Goal: Task Accomplishment & Management: Use online tool/utility

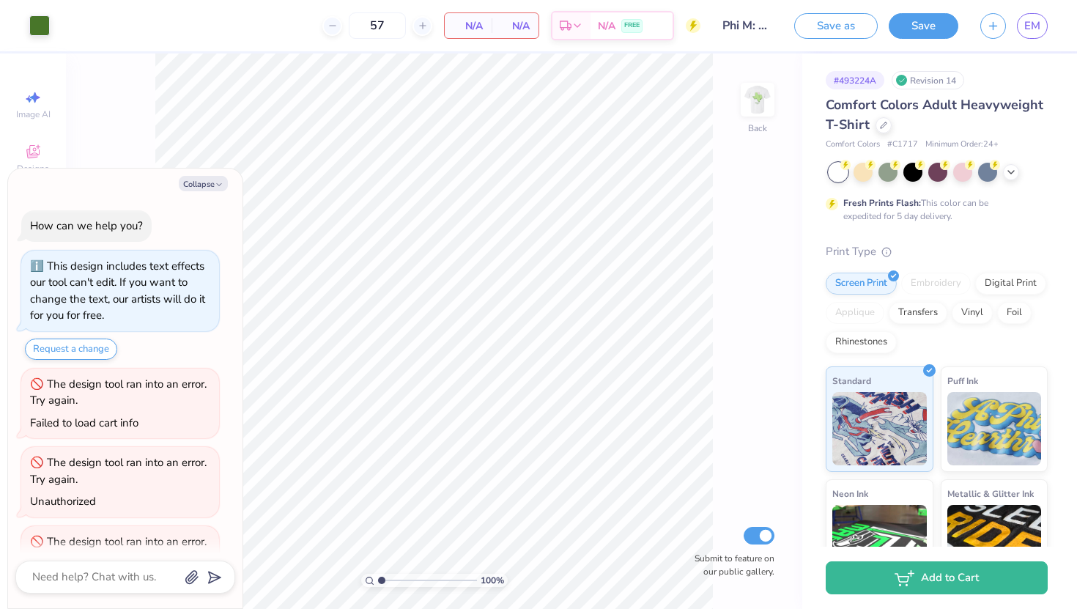
scroll to position [54, 0]
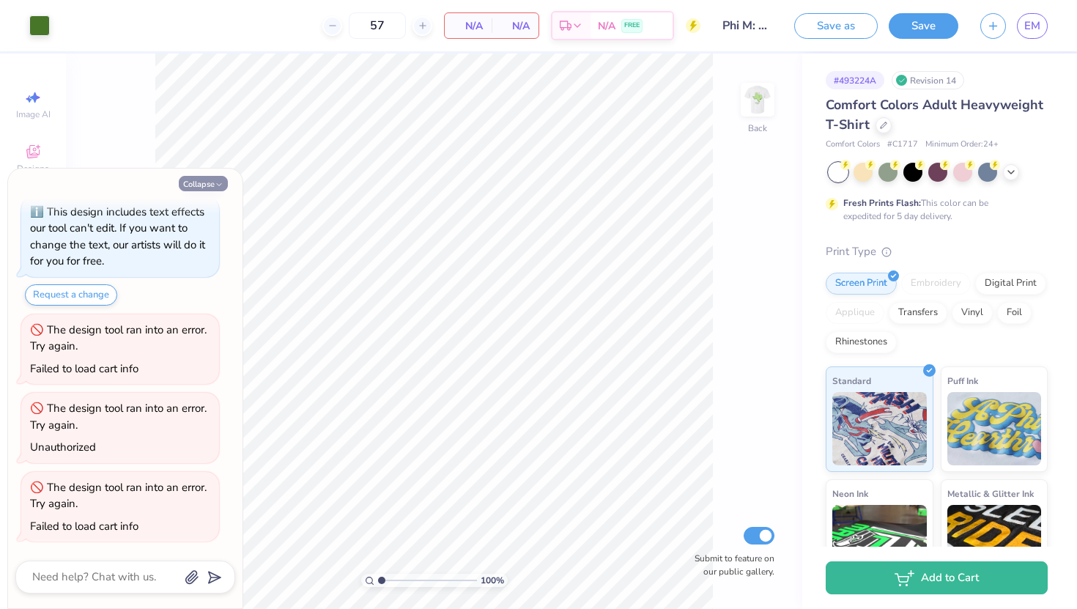
click at [197, 177] on button "Collapse" at bounding box center [203, 183] width 49 height 15
type textarea "x"
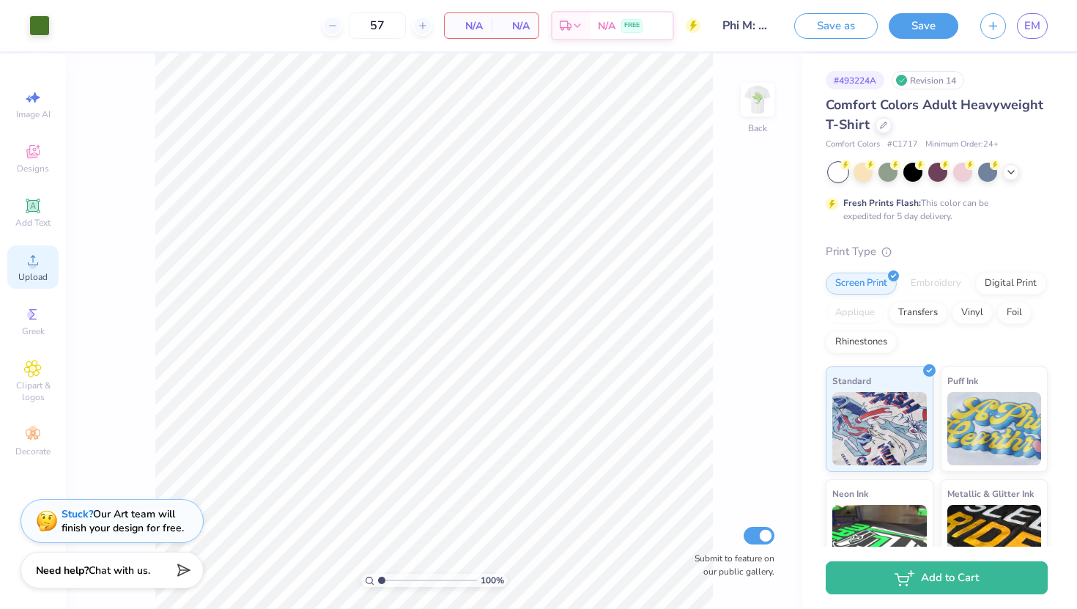
click at [31, 260] on icon at bounding box center [33, 260] width 18 height 18
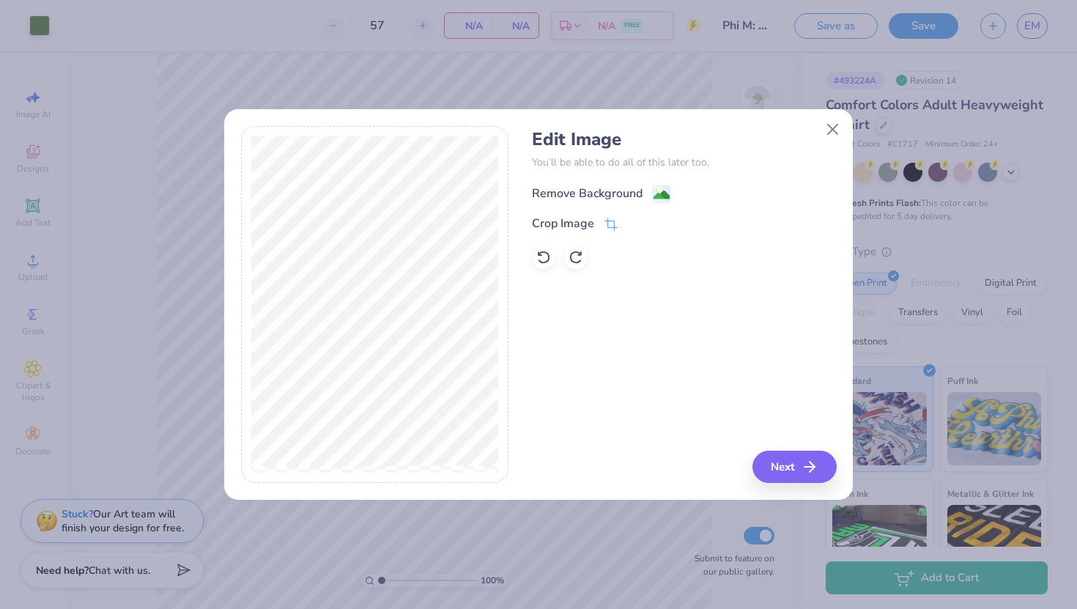
click at [610, 193] on div "Remove Background" at bounding box center [587, 194] width 111 height 18
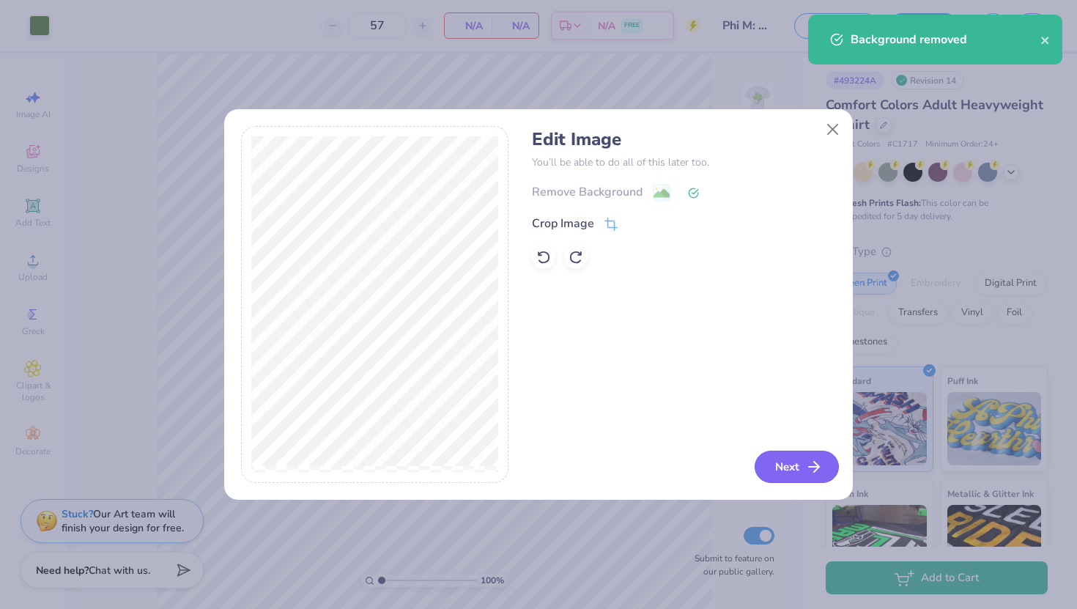
click at [787, 463] on button "Next" at bounding box center [797, 467] width 84 height 32
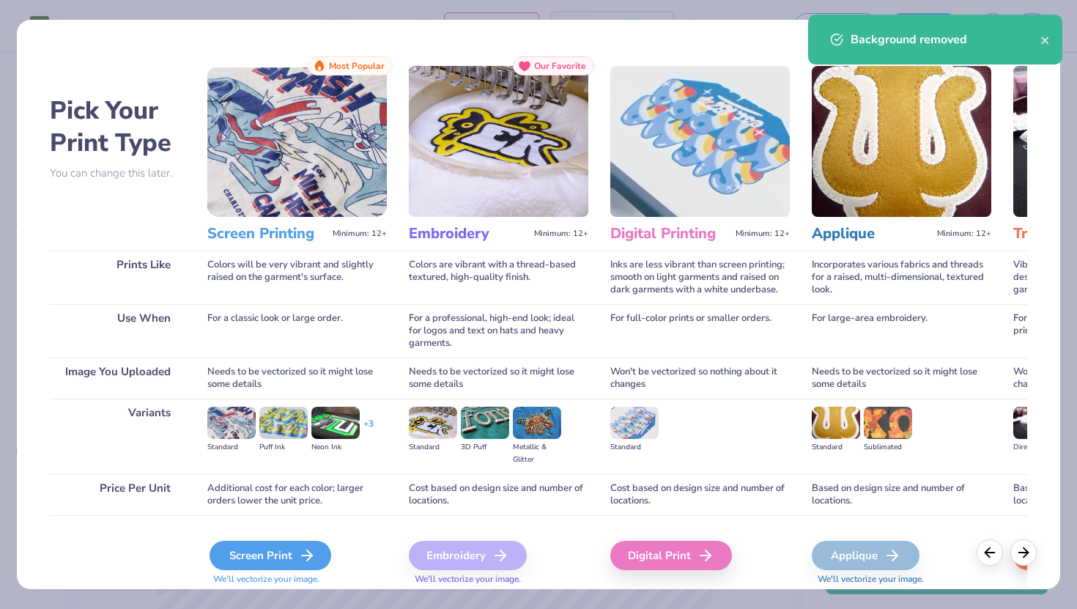
click at [294, 545] on div "Screen Print" at bounding box center [271, 555] width 122 height 29
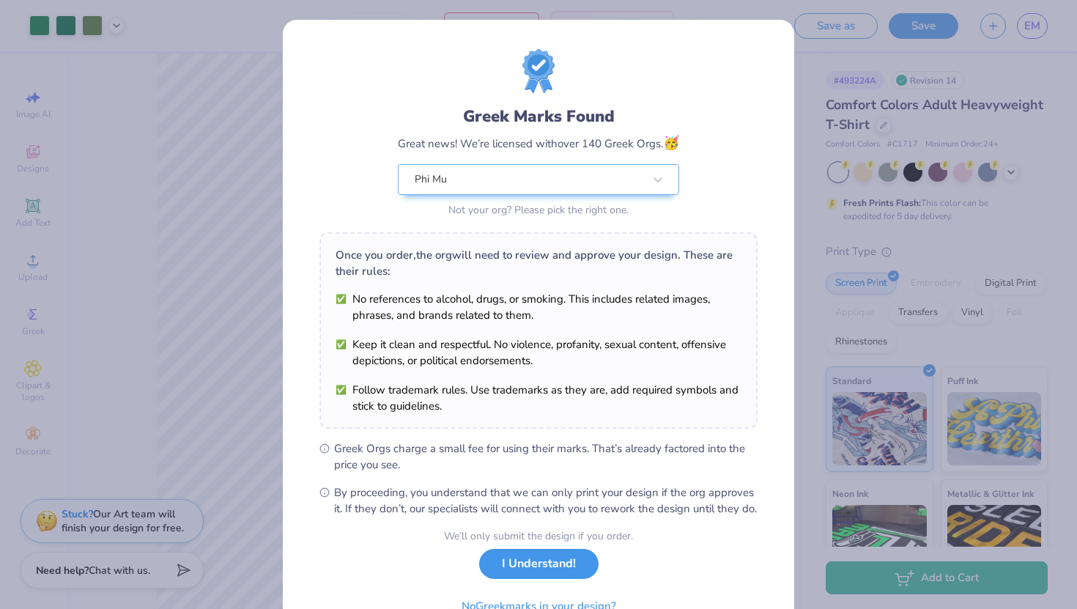
click at [554, 579] on button "I Understand!" at bounding box center [538, 564] width 119 height 30
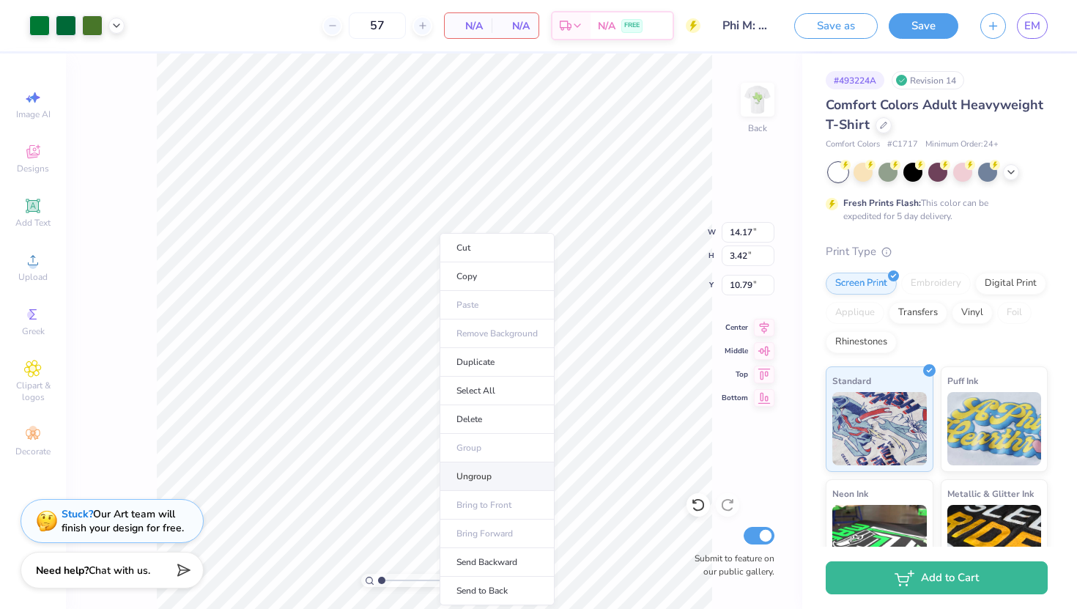
click at [481, 470] on li "Ungroup" at bounding box center [497, 476] width 115 height 29
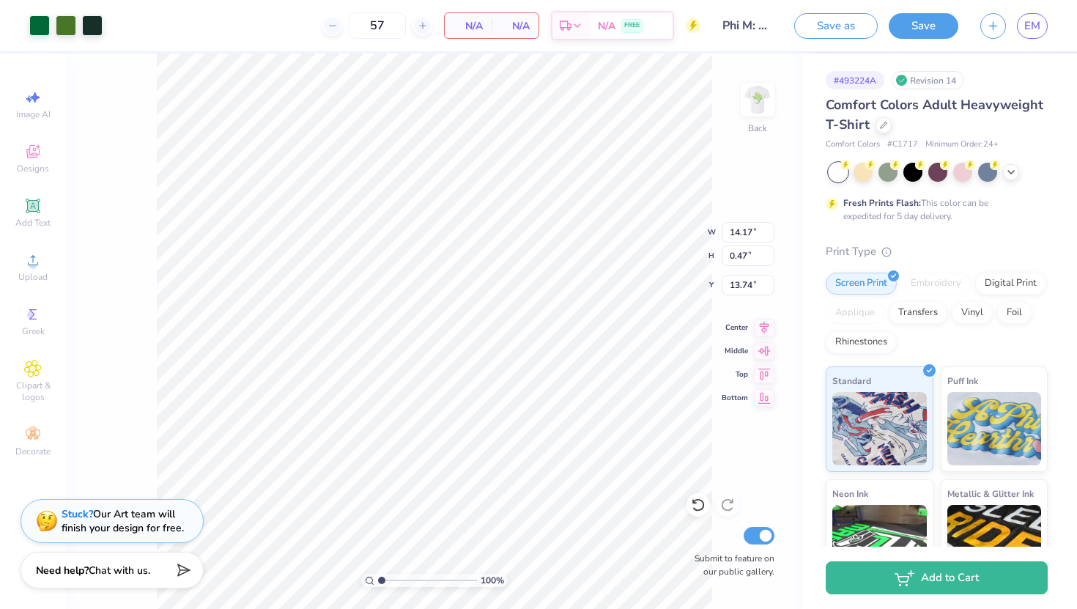
type input "12.23"
type input "0.41"
type input "7.48"
type input "11.06"
type input "3.46"
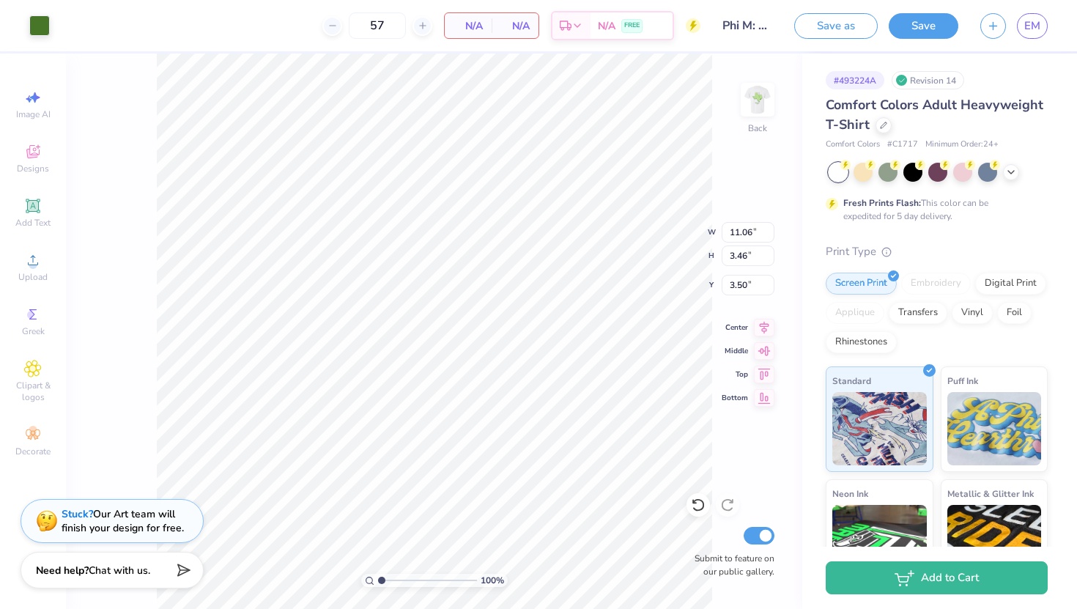
type input "3.69"
type input "3.24"
click at [497, 476] on li "Ungroup" at bounding box center [505, 473] width 115 height 29
type input "13.92"
click at [696, 509] on icon at bounding box center [698, 505] width 12 height 13
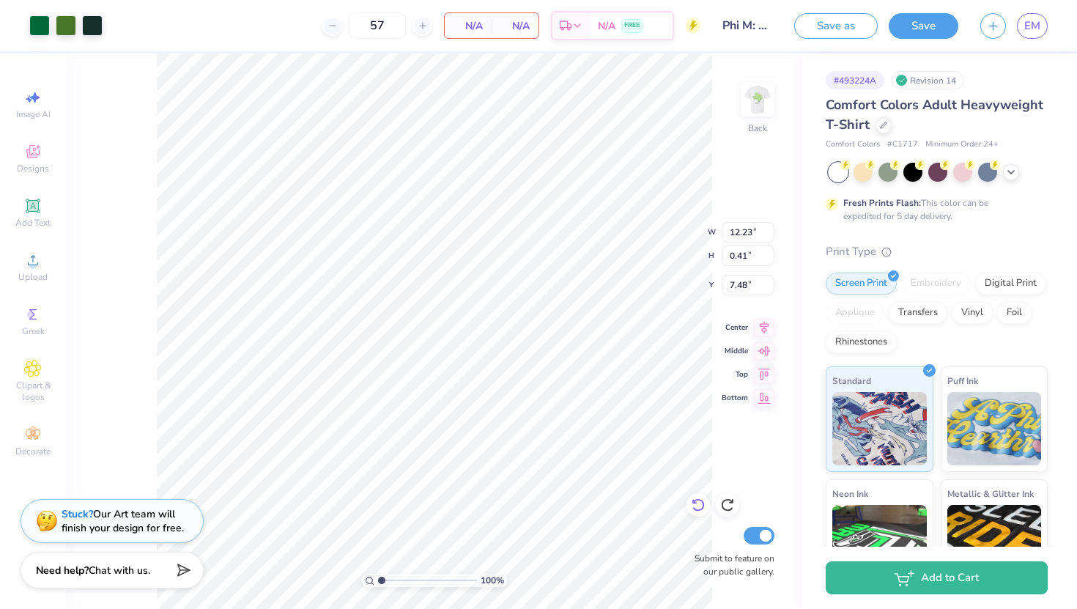
type input "5.87"
type input "11.01"
type input "0.37"
type input "5.93"
click at [62, 29] on div at bounding box center [66, 24] width 21 height 21
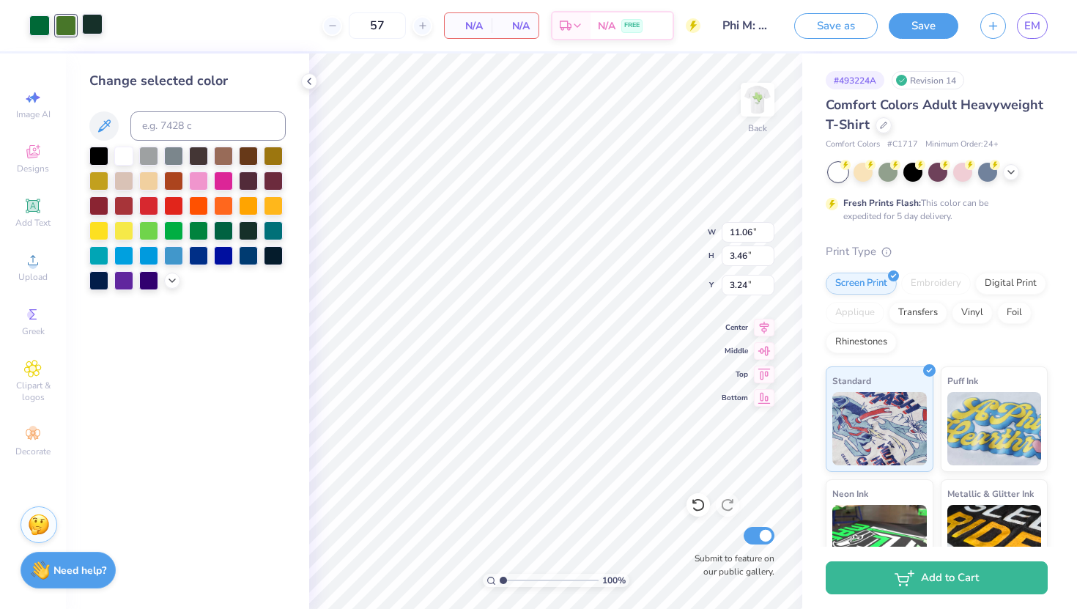
click at [92, 27] on div at bounding box center [92, 24] width 21 height 21
click at [63, 24] on div at bounding box center [66, 24] width 21 height 21
click at [37, 30] on div at bounding box center [39, 24] width 21 height 21
click at [61, 30] on div at bounding box center [66, 24] width 21 height 21
click at [89, 30] on div at bounding box center [92, 24] width 21 height 21
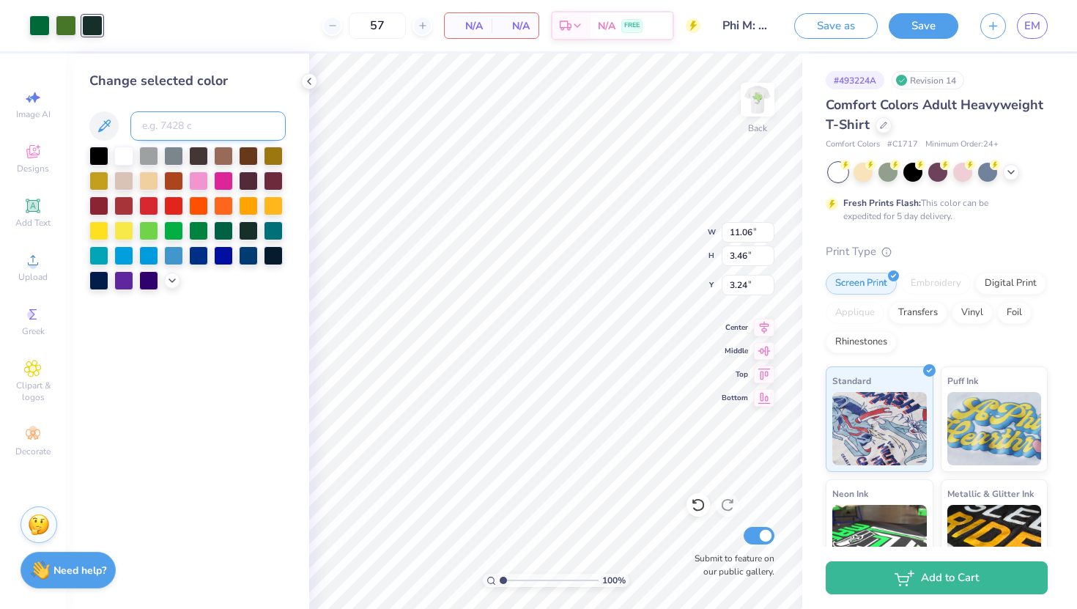
click at [157, 133] on input at bounding box center [207, 125] width 155 height 29
type input "364"
click at [45, 27] on div at bounding box center [39, 24] width 21 height 21
click at [152, 122] on input at bounding box center [207, 125] width 155 height 29
type input "364"
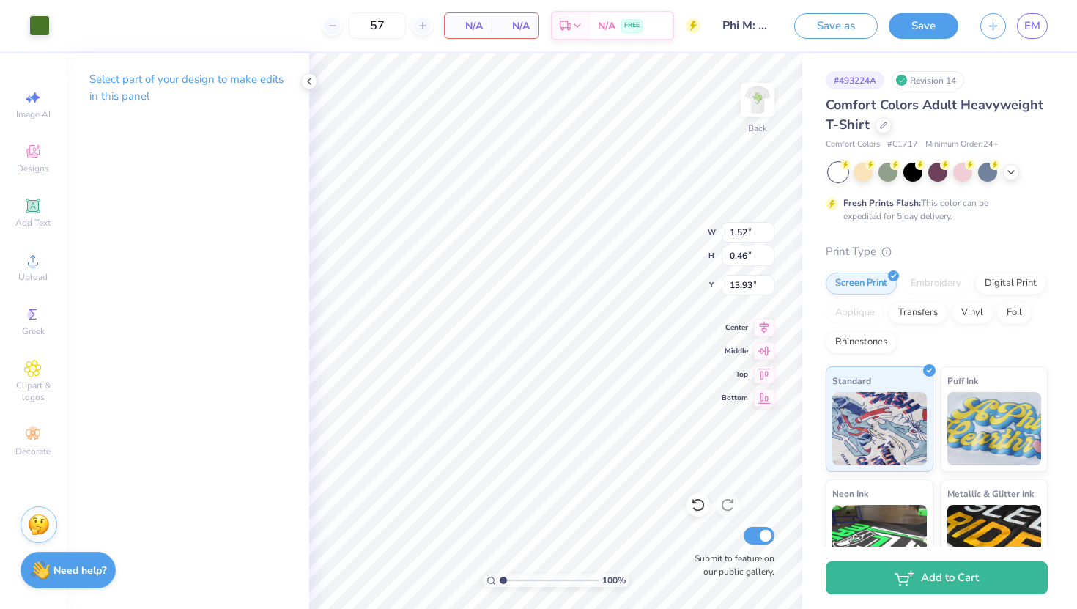
type input "7.89"
type input "5.88"
type input "1.24"
type input "0.38"
type input "5.96"
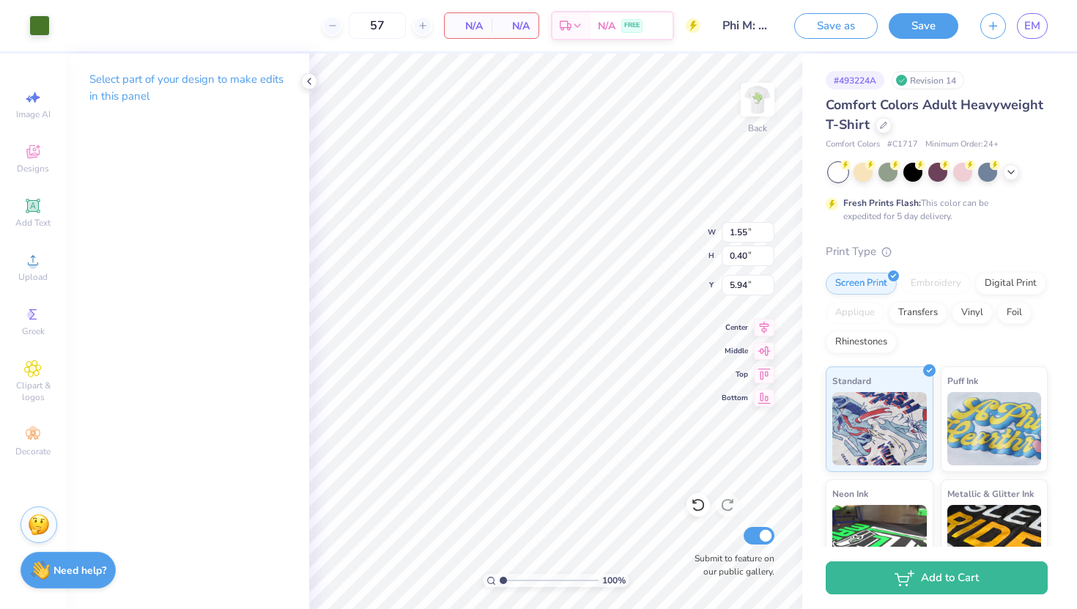
type input "1.41"
type input "0.37"
type input "5.98"
click at [699, 504] on icon at bounding box center [698, 504] width 15 height 15
type input "6.01"
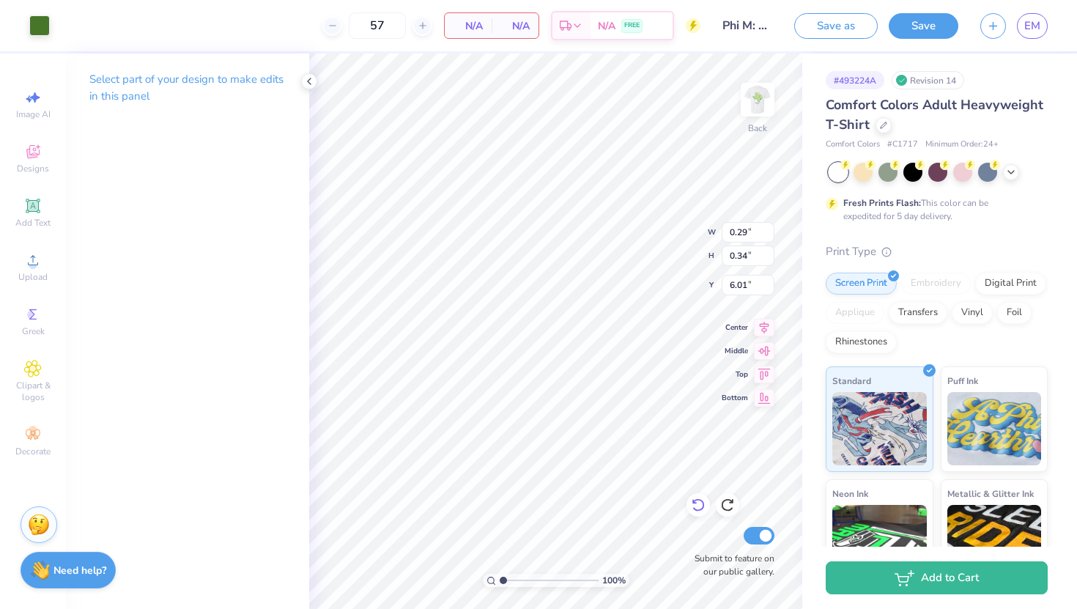
click at [700, 503] on icon at bounding box center [698, 504] width 15 height 15
type input "0.32"
type input "0.37"
type input "5.97"
type input "6.28"
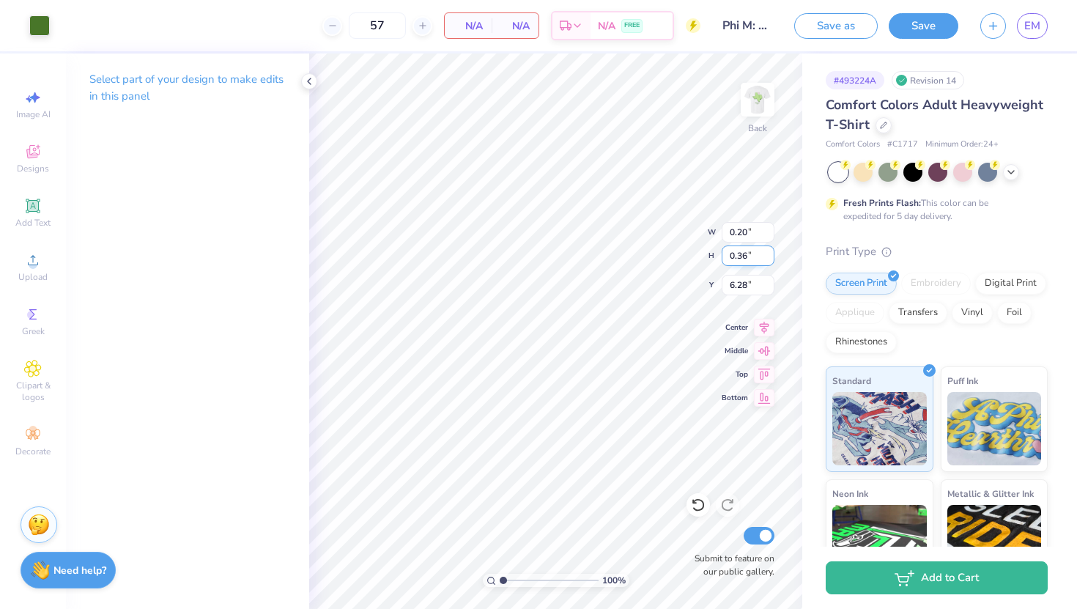
click at [654, 249] on div "100 % Back W 0.20 0.20 " H 0.36 0.36 " Y 6.28 6.28 " Center Middle Top Bottom S…" at bounding box center [555, 330] width 493 height 555
click at [696, 511] on icon at bounding box center [698, 504] width 15 height 15
type input "1.13"
type input "0.35"
type input "6.00"
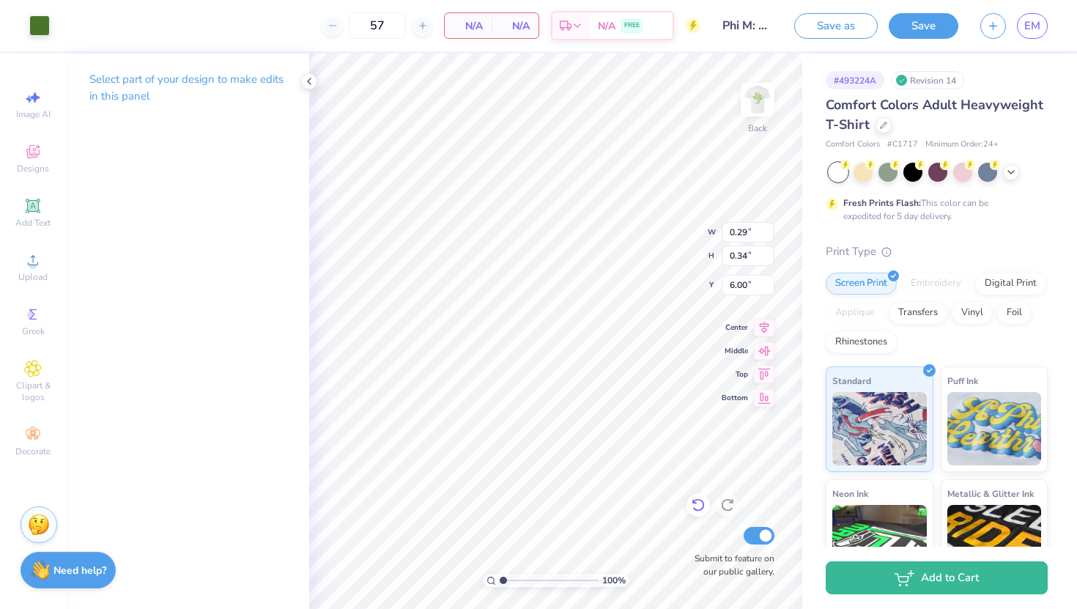
type input "6.01"
click at [697, 504] on icon at bounding box center [698, 504] width 15 height 15
type input "5.94"
click at [690, 507] on div at bounding box center [697, 504] width 23 height 23
click at [692, 507] on icon at bounding box center [698, 504] width 15 height 15
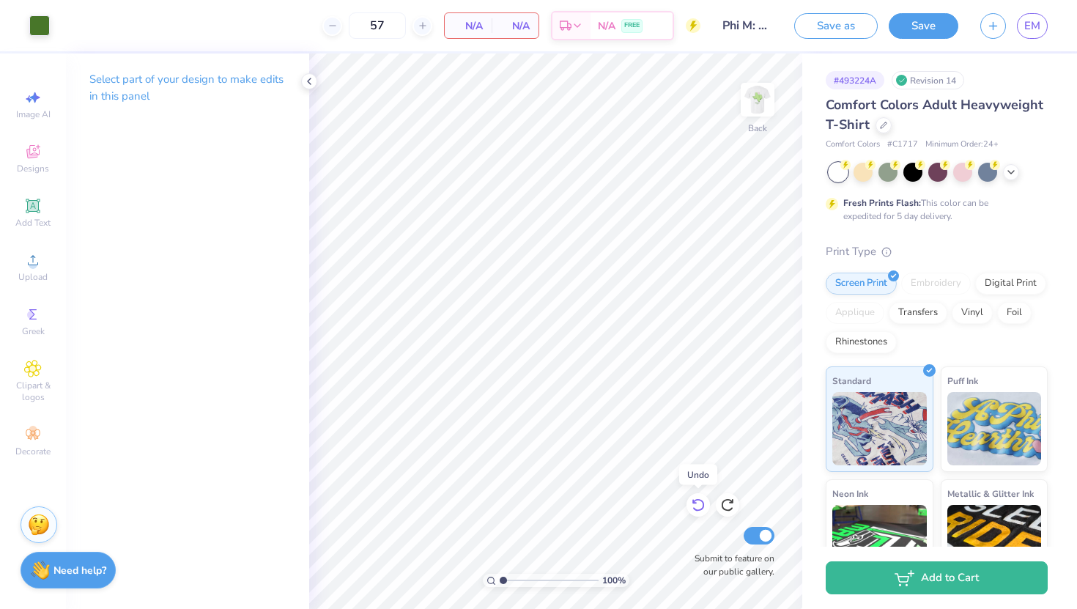
click at [692, 507] on icon at bounding box center [698, 504] width 15 height 15
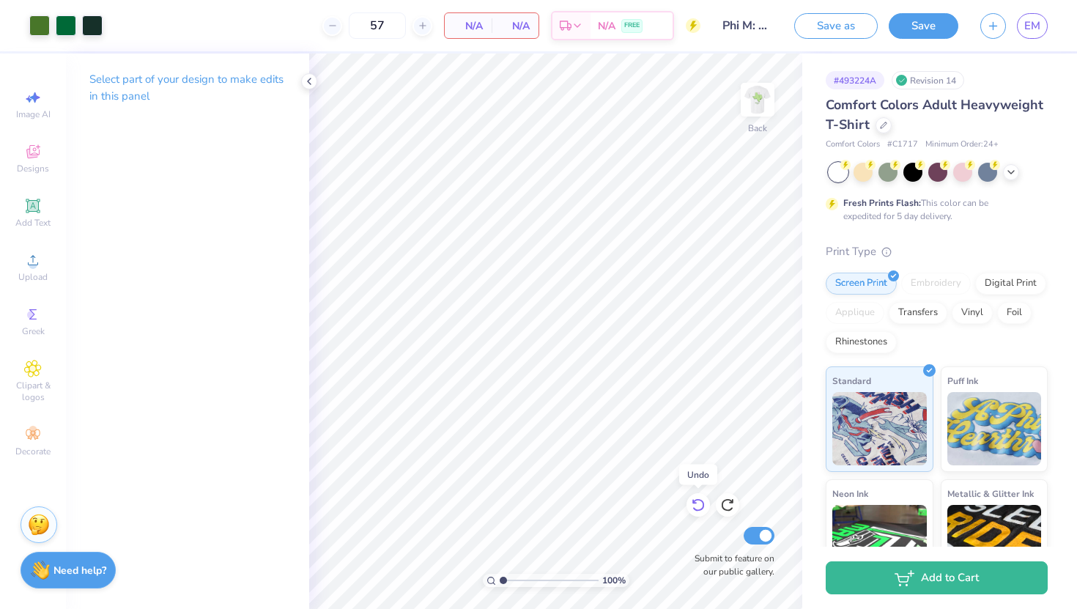
click at [692, 507] on icon at bounding box center [698, 504] width 15 height 15
type input "0.32"
type input "0.37"
type input "1.64"
type input "1.89"
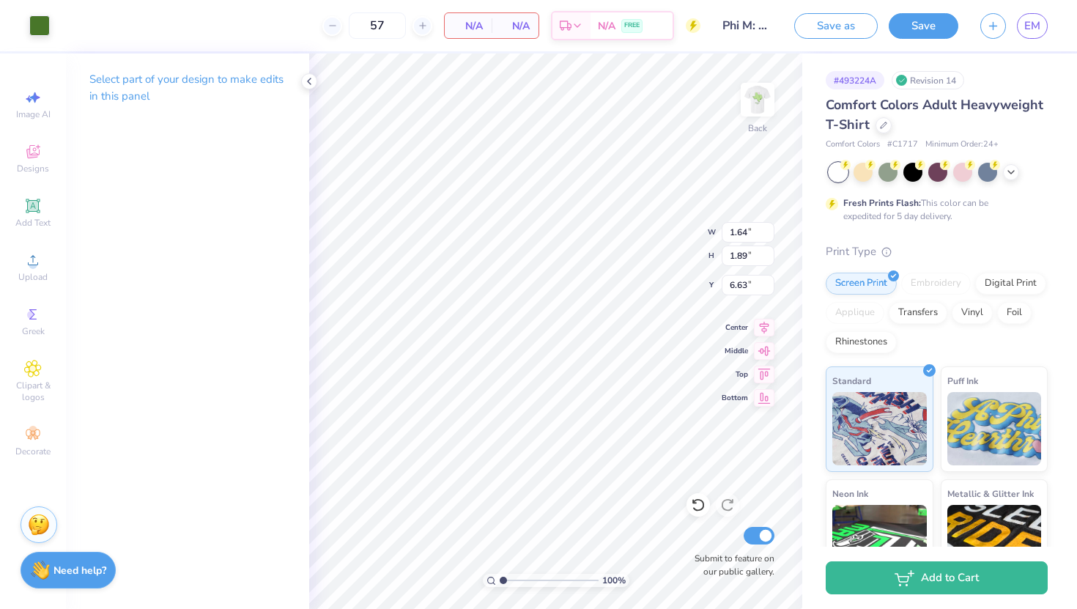
type input "5.10"
type input "0.44"
type input "0.50"
type input "6.49"
type input "11.03"
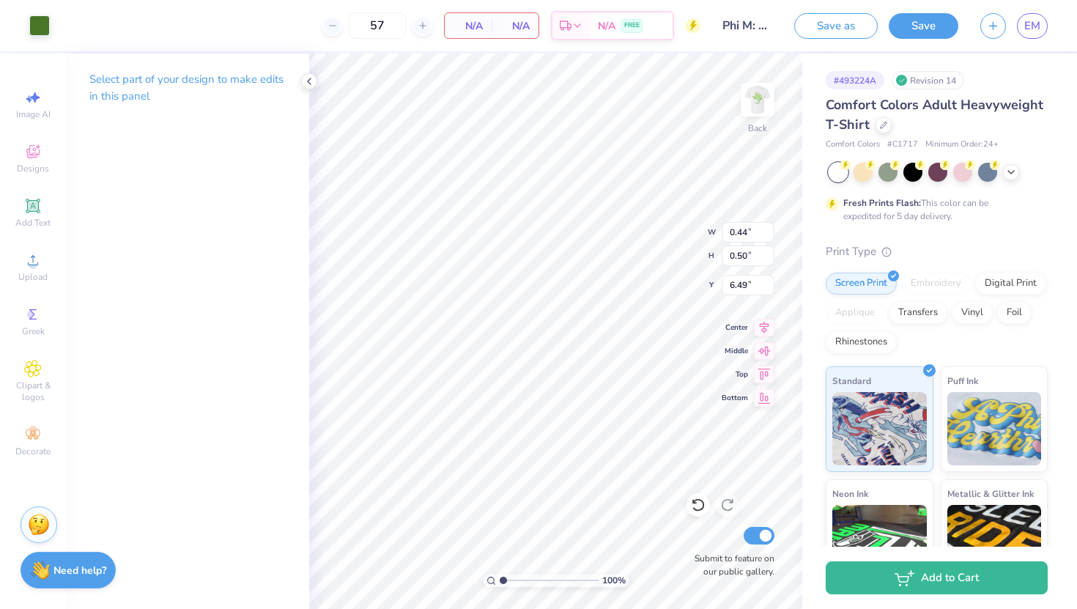
type input "0.06"
click at [700, 505] on icon at bounding box center [698, 504] width 15 height 15
type input "6.63"
type input "0.44"
type input "0.50"
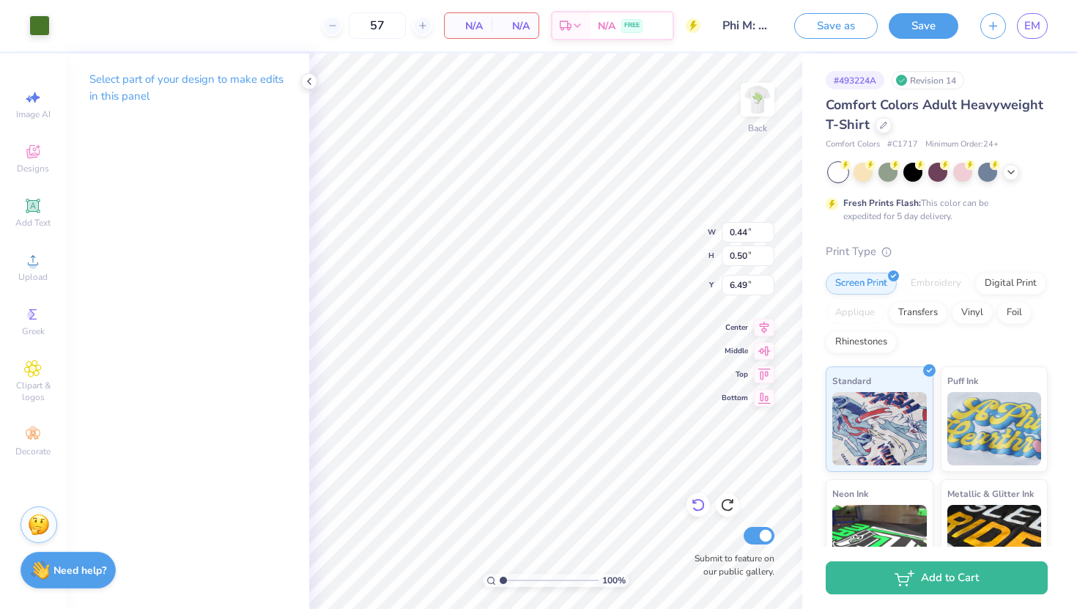
type input "5.86"
type input "0.36"
type input "0.42"
type input "5.94"
type input "0.31"
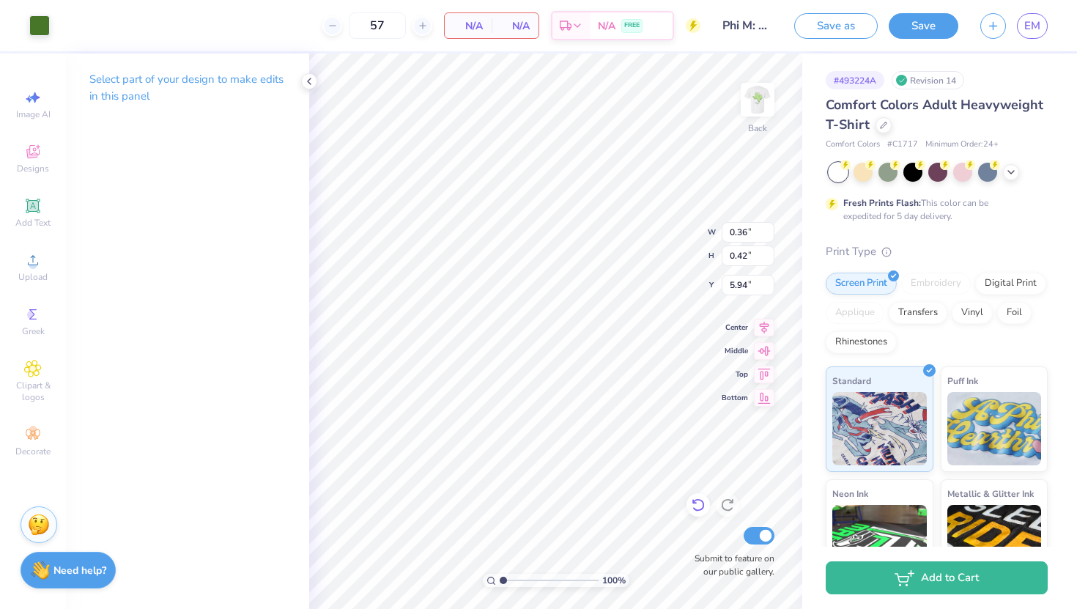
type input "0.35"
type input "0.16"
type input "0.18"
type input "6.11"
type input "0.31"
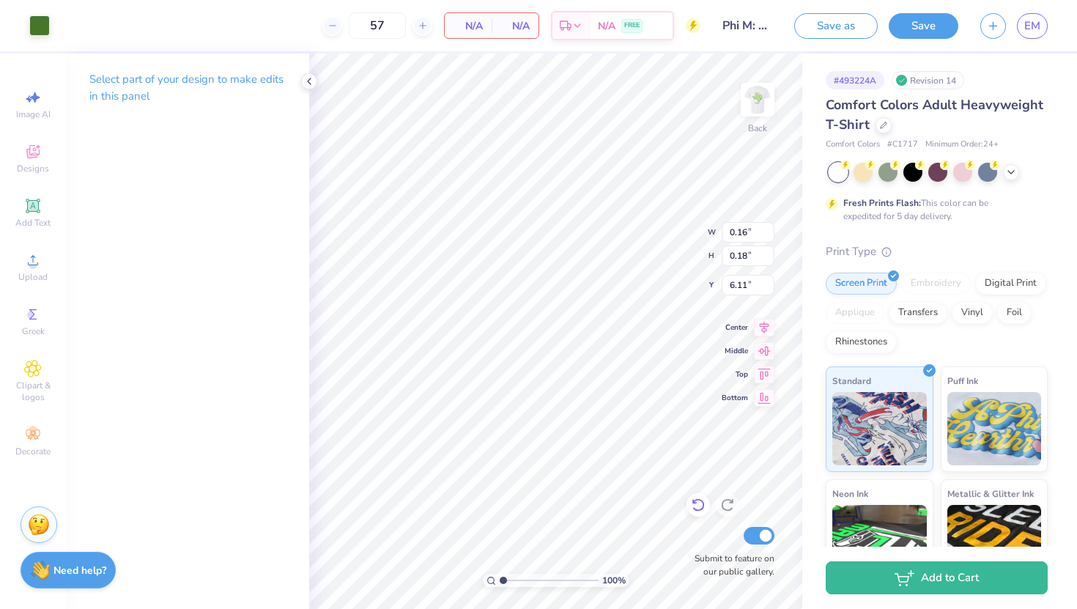
type input "0.36"
type input "5.93"
type input "5.94"
click at [730, 352] on span "Middle" at bounding box center [735, 349] width 26 height 10
click at [702, 500] on icon at bounding box center [698, 505] width 12 height 13
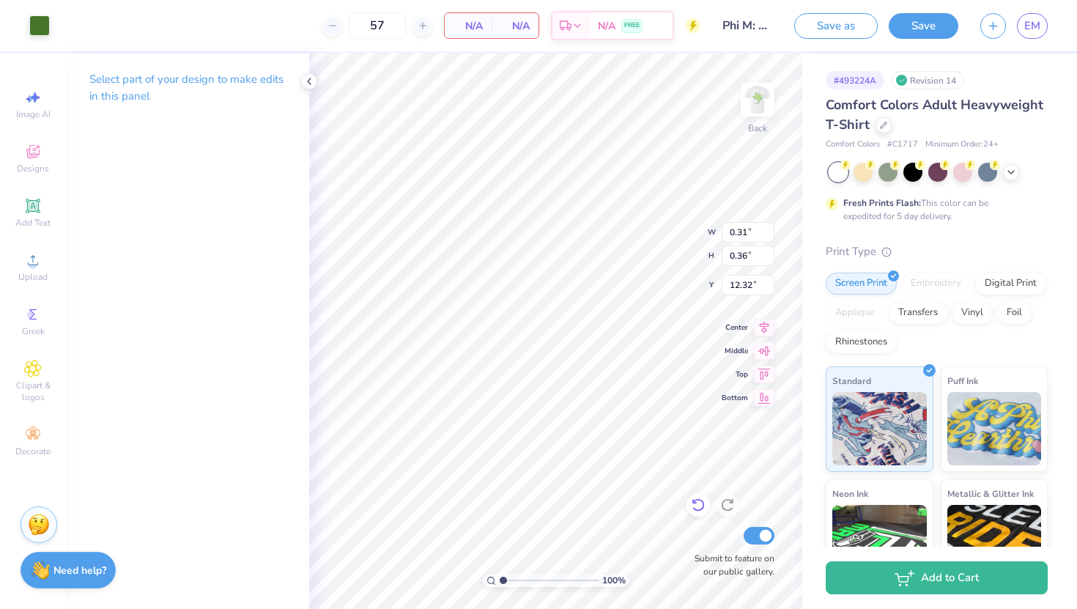
type input "5.94"
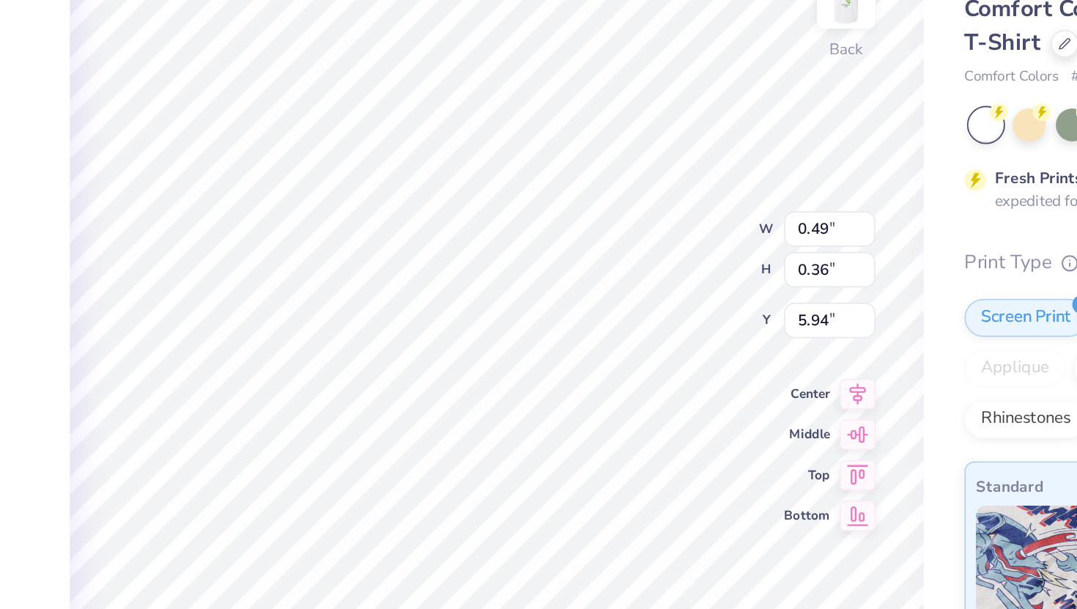
type input "0.51"
type input "0.37"
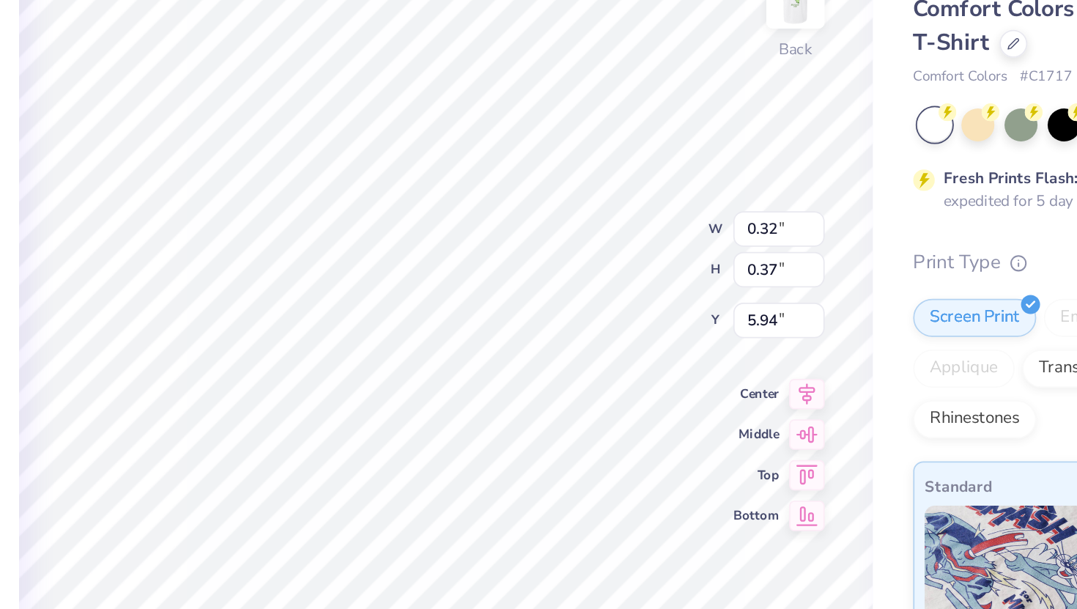
type input "0.31"
type input "0.35"
type input "0.33"
type input "0.38"
type input "0.34"
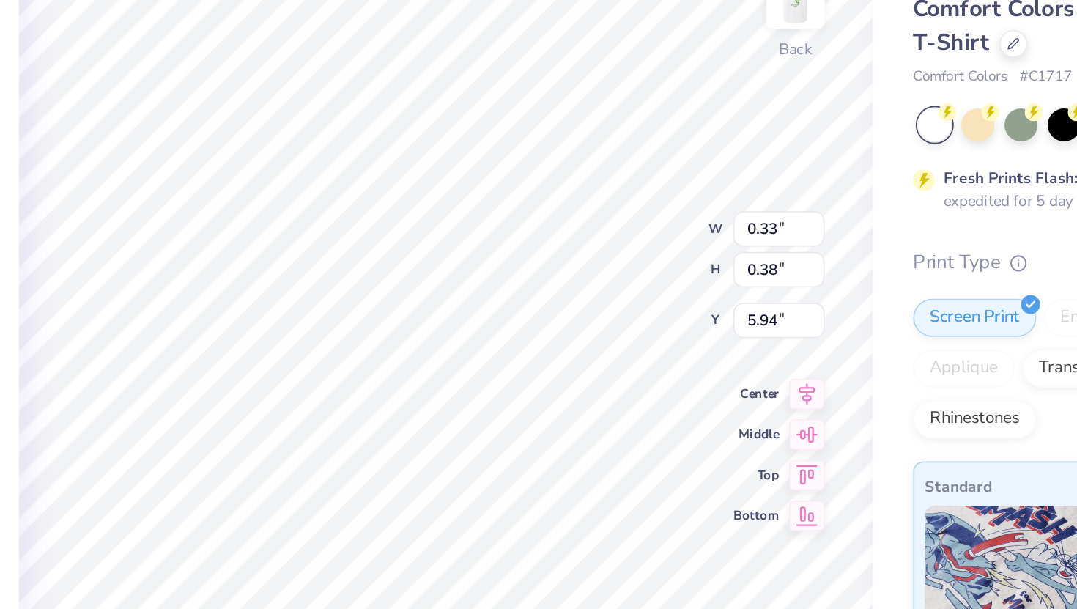
type input "0.39"
type input "0.32"
type input "0.36"
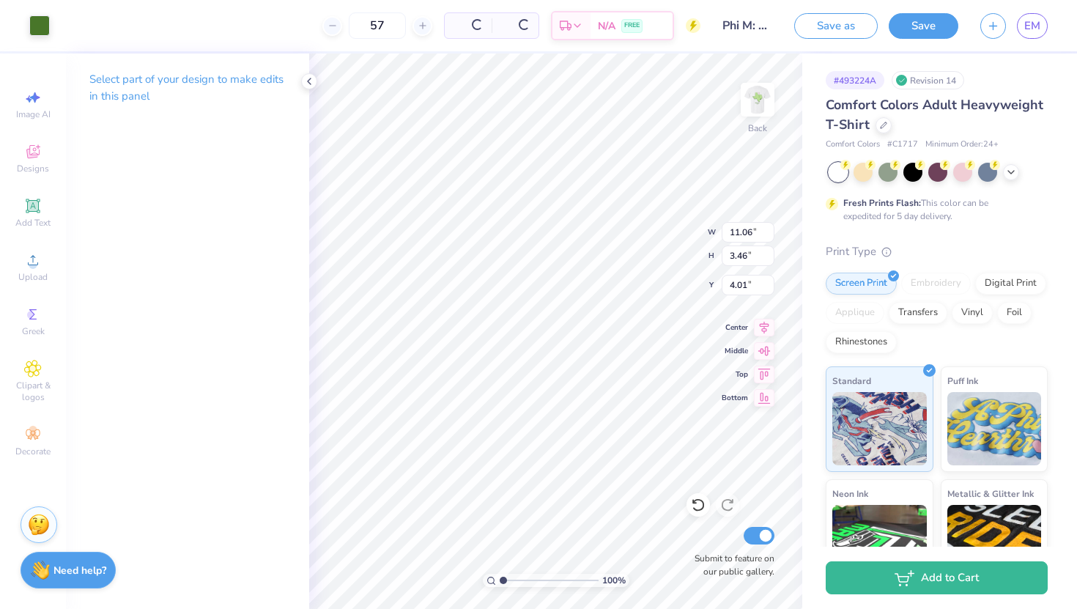
type input "4.01"
click at [752, 105] on img at bounding box center [757, 99] width 59 height 59
click at [752, 105] on img at bounding box center [757, 99] width 29 height 29
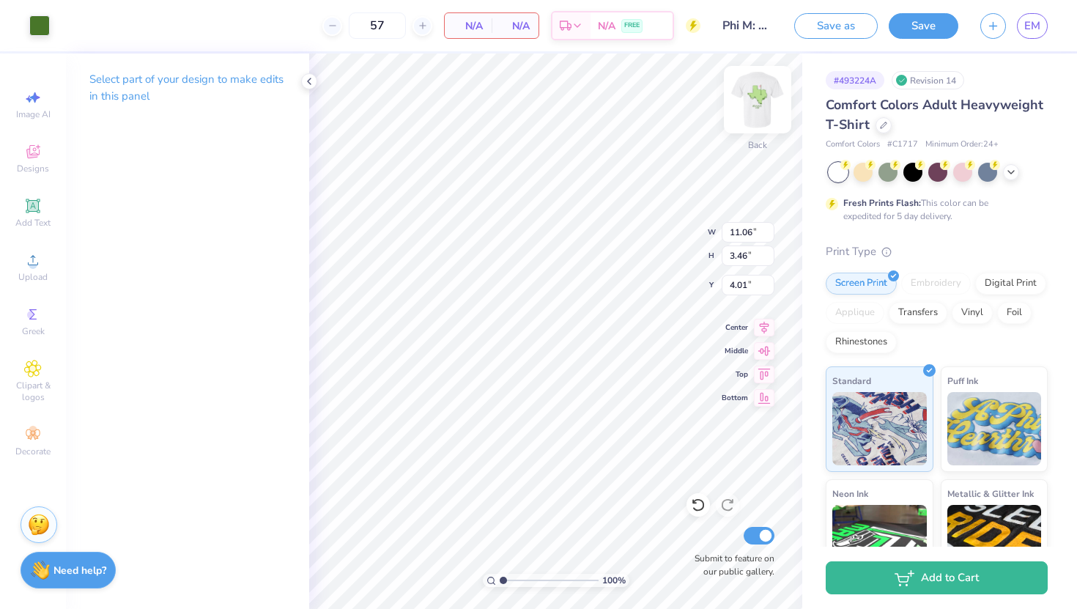
type input "10.62"
type input "3.32"
type input "4.14"
click at [766, 90] on img at bounding box center [757, 99] width 59 height 59
click at [766, 90] on img at bounding box center [757, 99] width 29 height 29
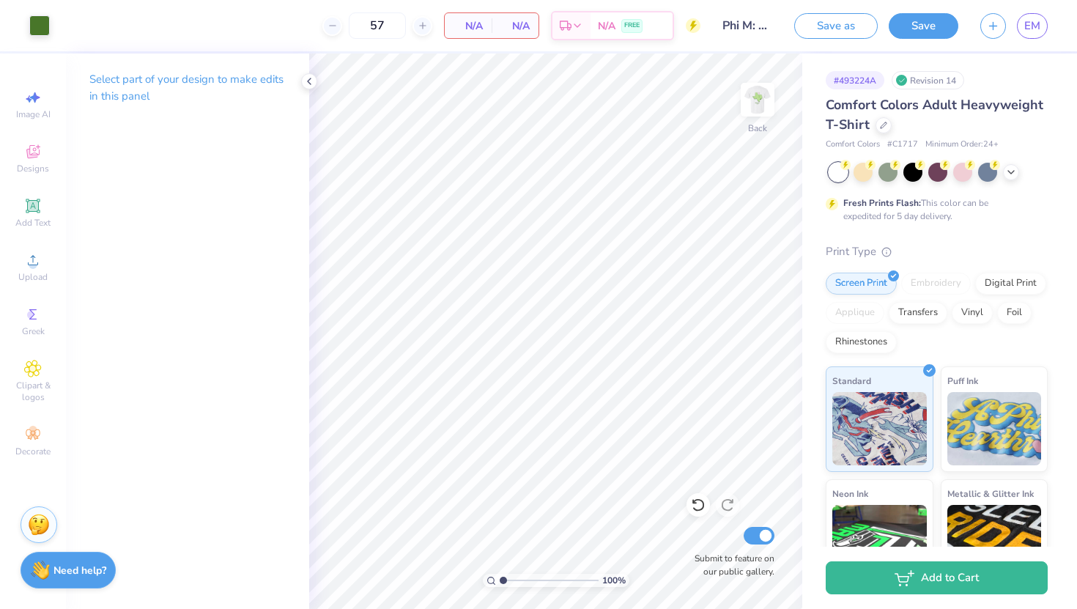
click at [766, 90] on img at bounding box center [757, 99] width 29 height 29
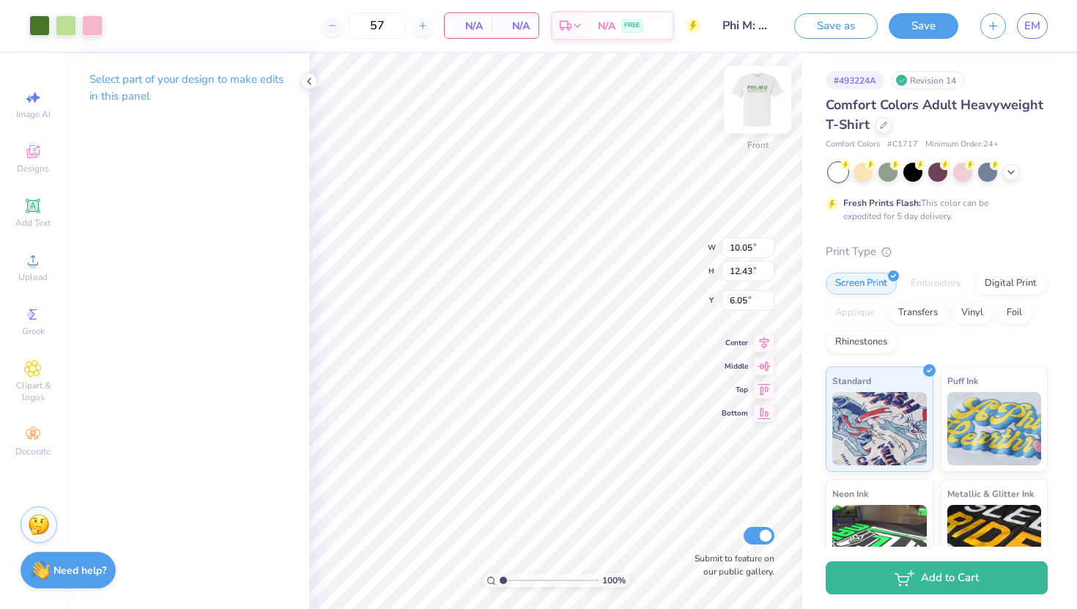
type input "7.54"
click at [29, 273] on span "Upload" at bounding box center [32, 277] width 29 height 12
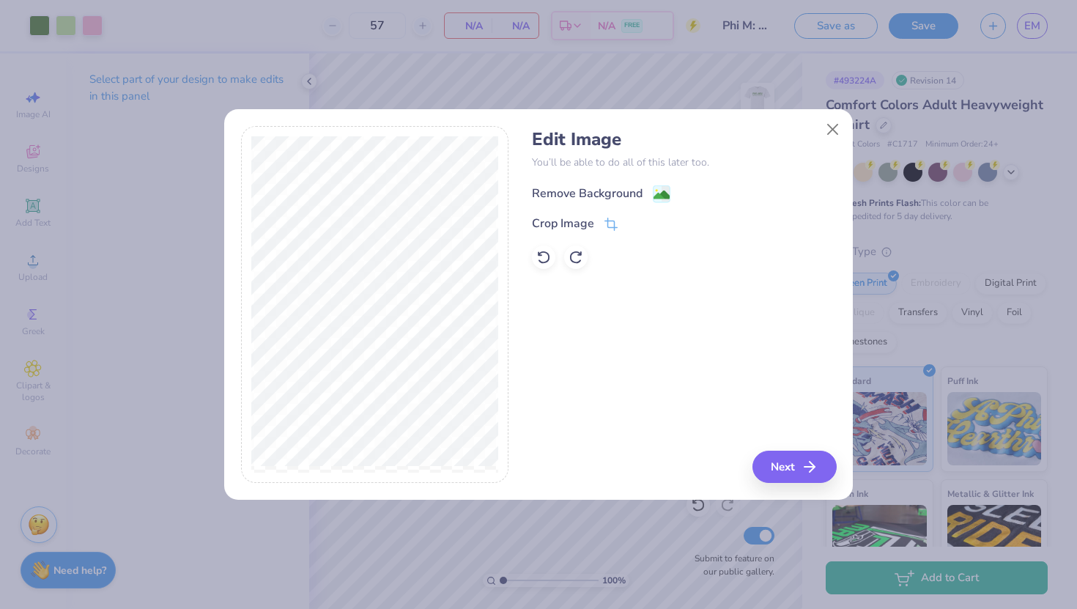
click at [604, 187] on div "Remove Background" at bounding box center [587, 194] width 111 height 18
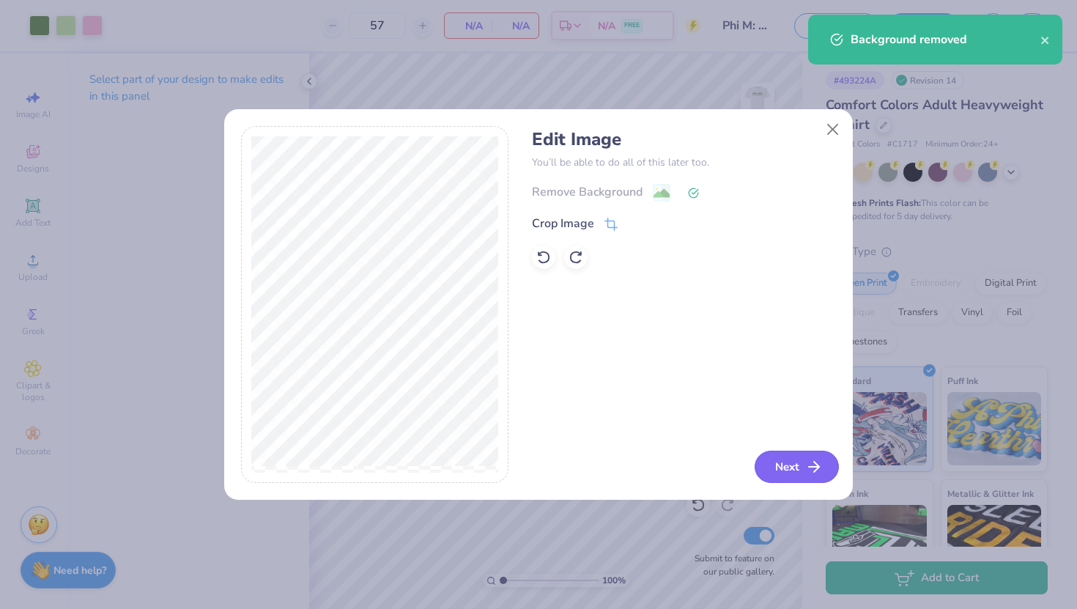
click at [778, 465] on button "Next" at bounding box center [797, 467] width 84 height 32
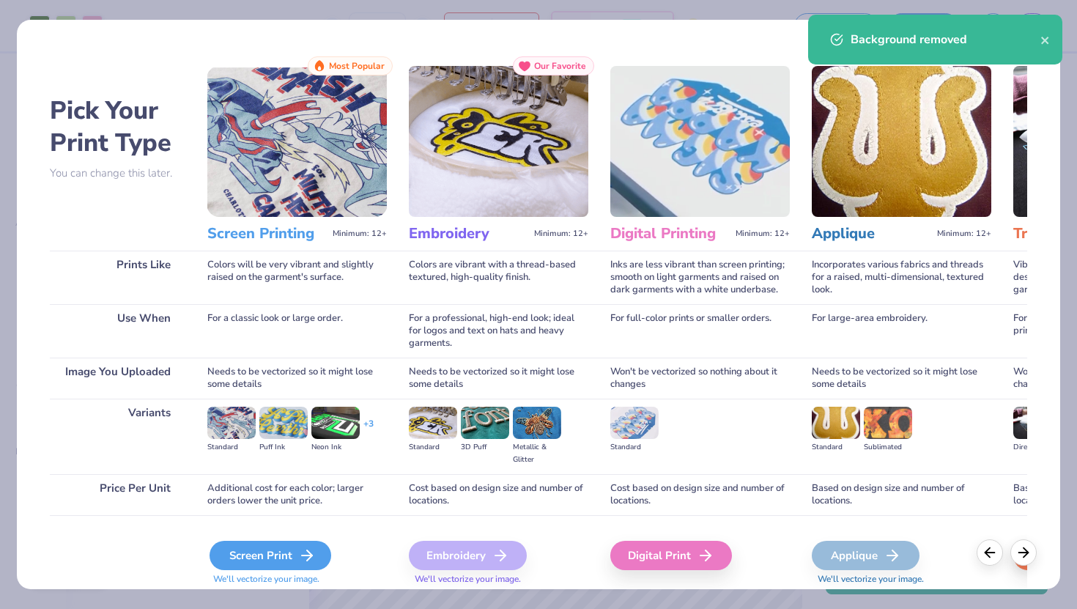
click at [303, 546] on icon at bounding box center [307, 555] width 18 height 18
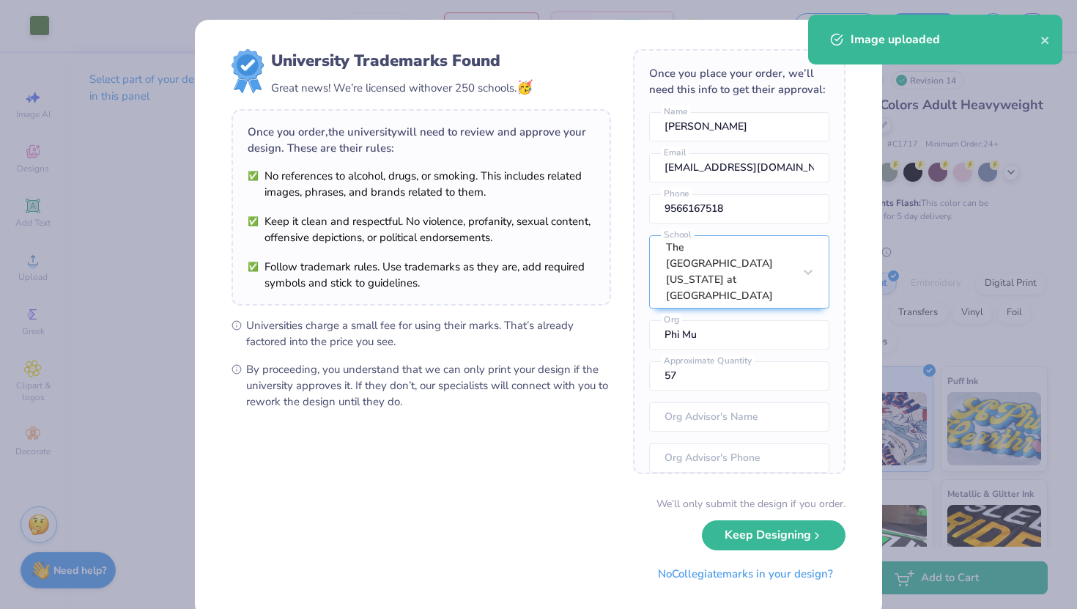
click at [545, 186] on body "Art colors 57 N/A Per Item N/A Total Est. Delivery N/A FREE Design Title Phi M:…" at bounding box center [538, 304] width 1077 height 609
type input "5.15"
click at [746, 531] on button "Keep Designing" at bounding box center [774, 531] width 144 height 30
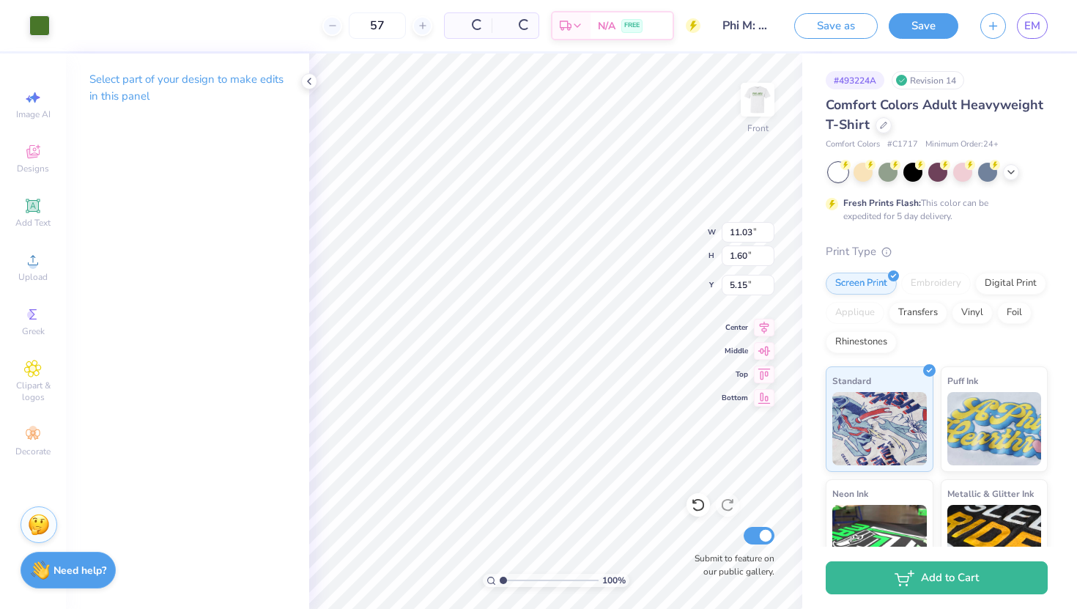
type input "11.03"
type input "1.60"
type input "5.37"
type input "10.12"
type input "1.47"
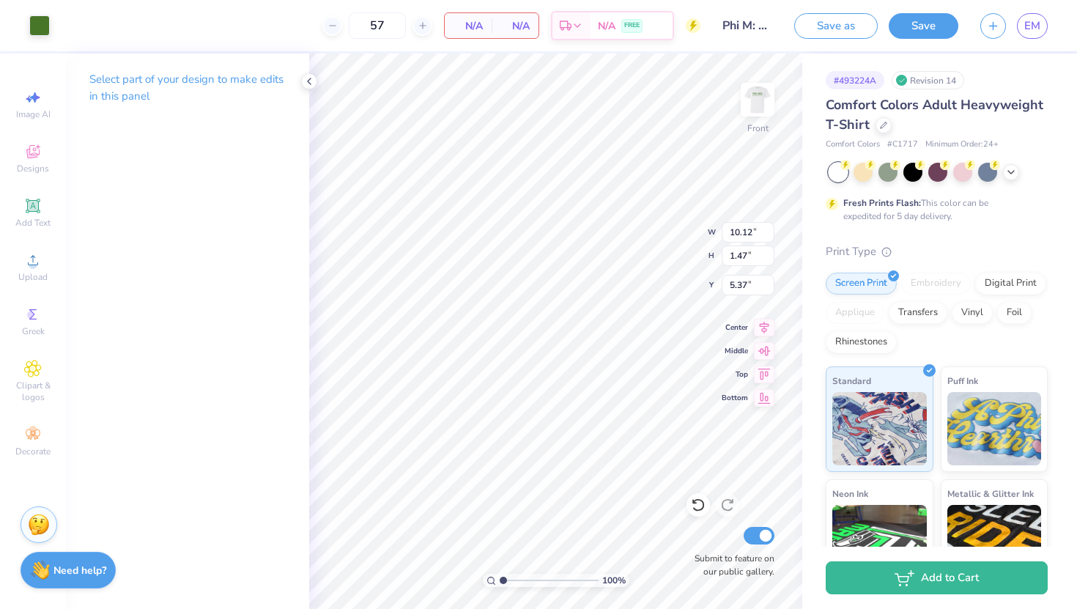
type input "5.51"
click at [752, 101] on img at bounding box center [757, 99] width 59 height 59
click at [752, 101] on img at bounding box center [757, 99] width 29 height 29
type input "7.80"
type input "10.12"
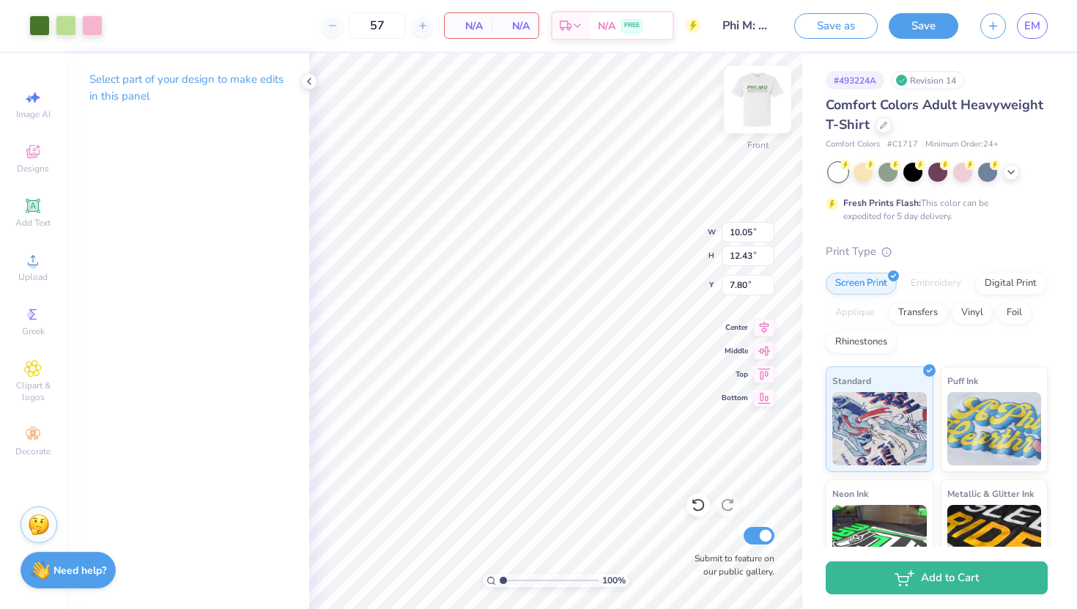
type input "1.47"
type input "5.69"
type input "9.57"
type input "1.39"
click at [762, 104] on img at bounding box center [757, 99] width 59 height 59
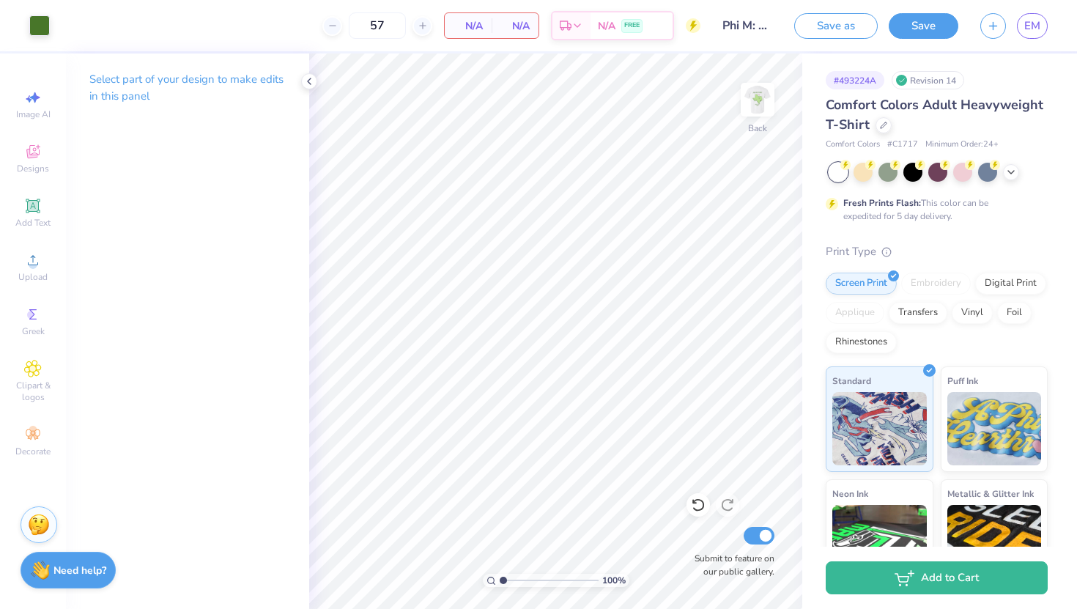
click at [762, 104] on img at bounding box center [757, 99] width 29 height 29
click at [769, 102] on img at bounding box center [757, 99] width 59 height 59
click at [763, 105] on img at bounding box center [757, 99] width 59 height 59
click at [763, 105] on img at bounding box center [757, 99] width 29 height 29
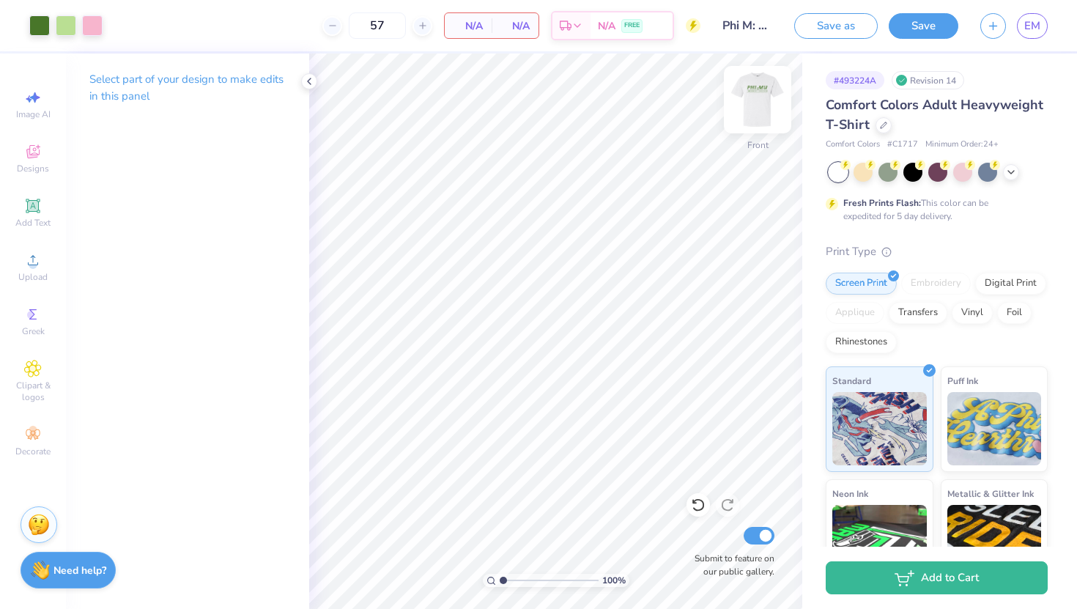
click at [752, 100] on img at bounding box center [757, 99] width 59 height 59
click at [752, 100] on img at bounding box center [757, 99] width 29 height 29
click at [308, 78] on icon at bounding box center [309, 81] width 12 height 12
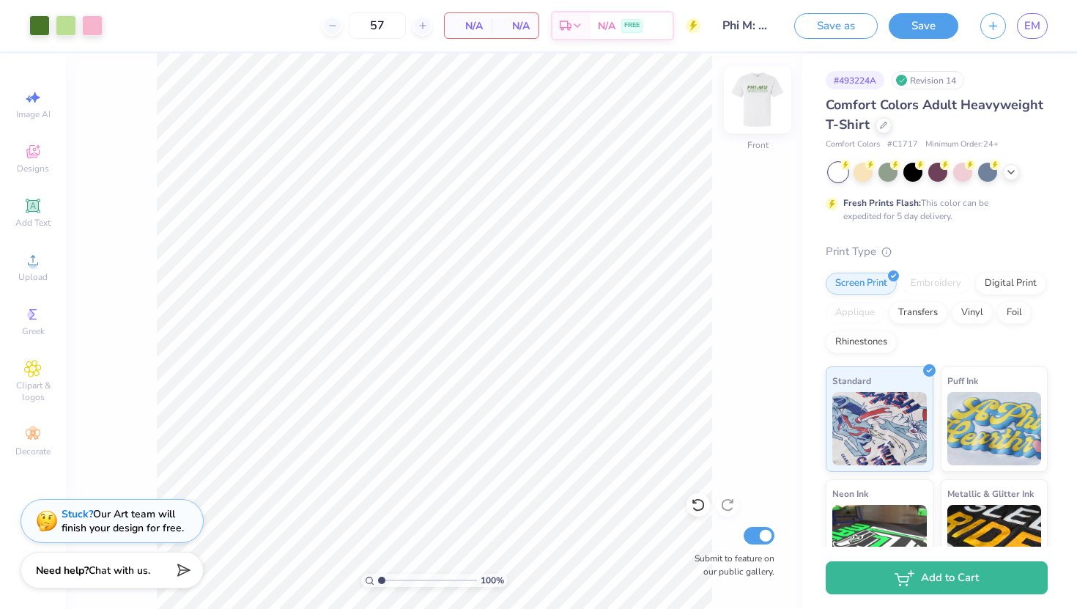
click at [764, 118] on img at bounding box center [757, 99] width 59 height 59
click at [764, 114] on img at bounding box center [757, 99] width 29 height 29
type input "7.54"
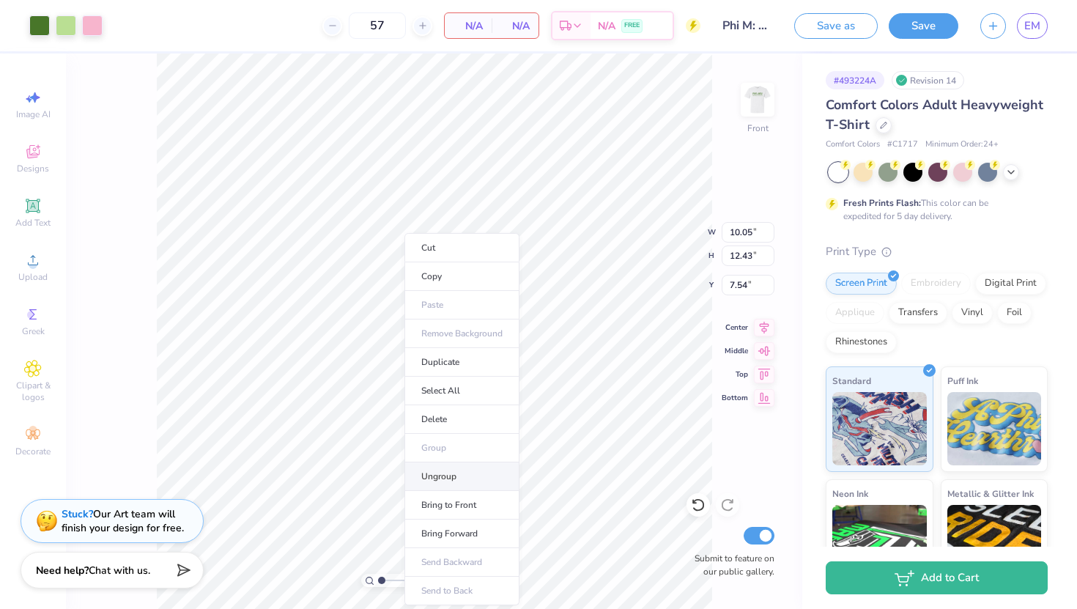
click at [459, 472] on li "Ungroup" at bounding box center [461, 476] width 115 height 29
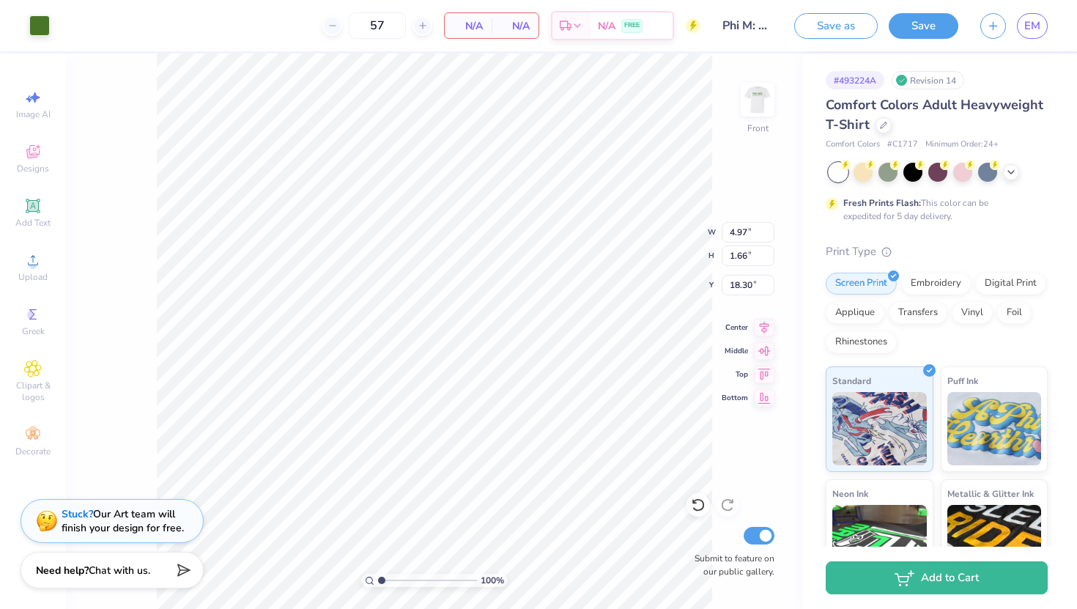
type input "18.35"
type input "7.51"
click at [492, 454] on li "Group" at bounding box center [514, 448] width 115 height 29
click at [764, 97] on img at bounding box center [757, 99] width 59 height 59
click at [766, 100] on img at bounding box center [757, 99] width 59 height 59
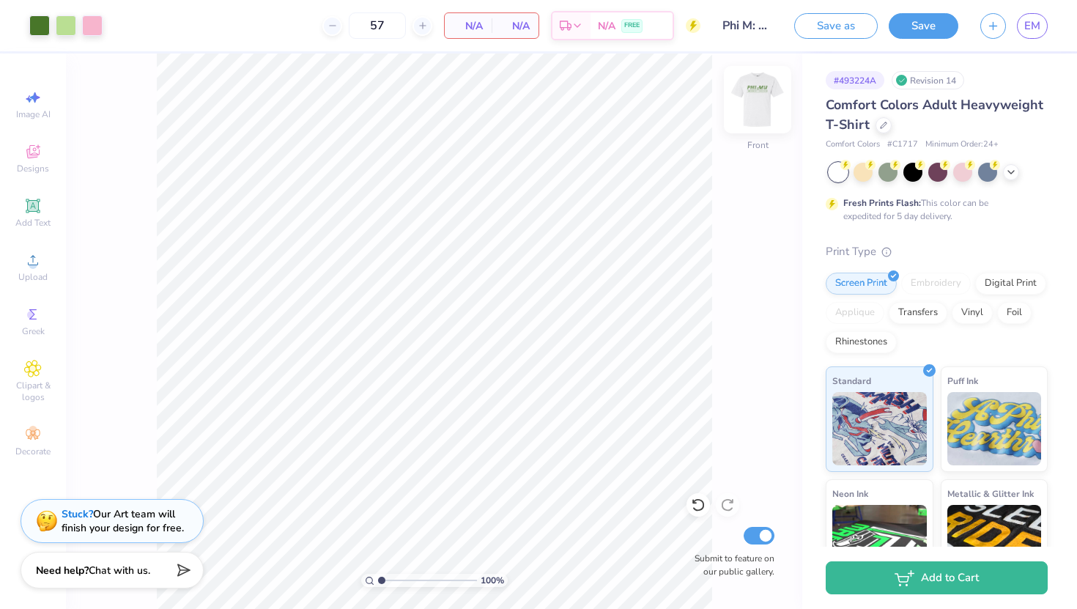
click at [766, 101] on img at bounding box center [757, 99] width 59 height 59
click at [754, 103] on img at bounding box center [757, 99] width 59 height 59
type input "5.71"
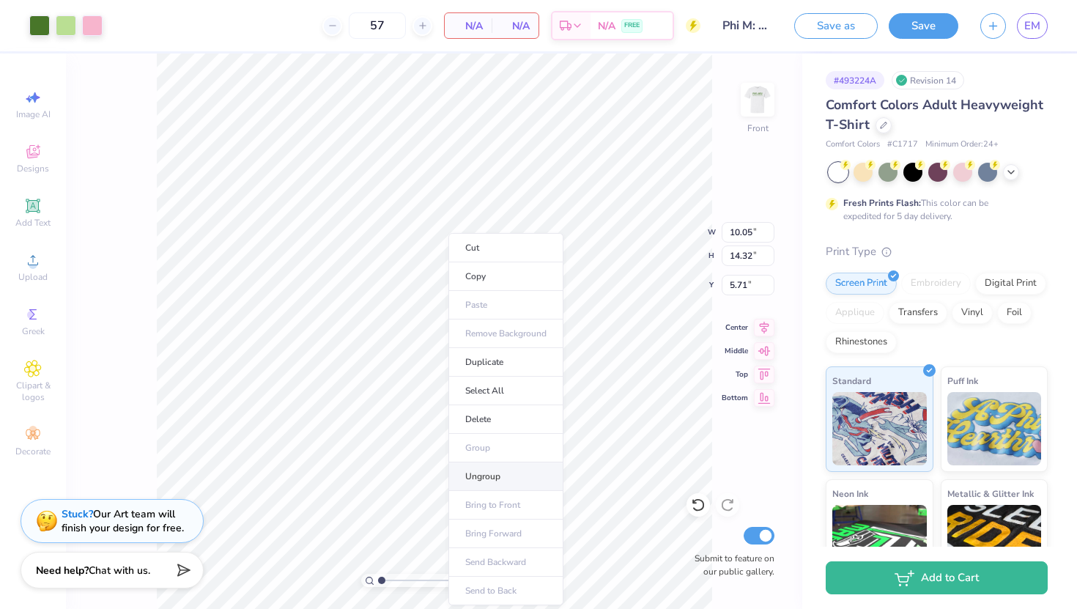
click at [469, 465] on li "Ungroup" at bounding box center [505, 476] width 115 height 29
type input "5.43"
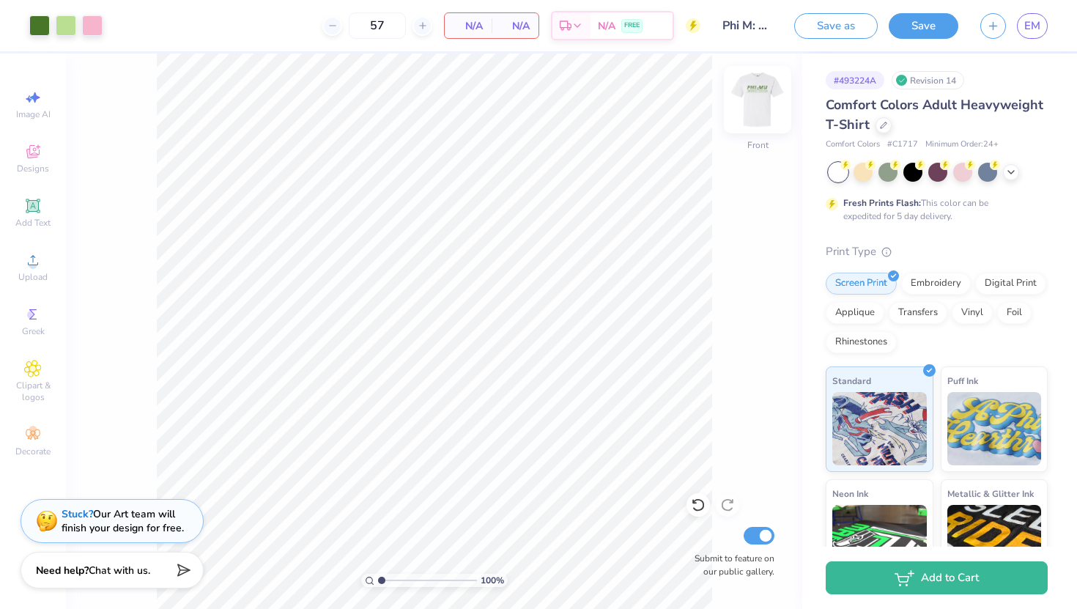
click at [756, 107] on img at bounding box center [757, 99] width 59 height 59
click at [756, 107] on img at bounding box center [757, 99] width 29 height 29
click at [756, 104] on img at bounding box center [757, 99] width 59 height 59
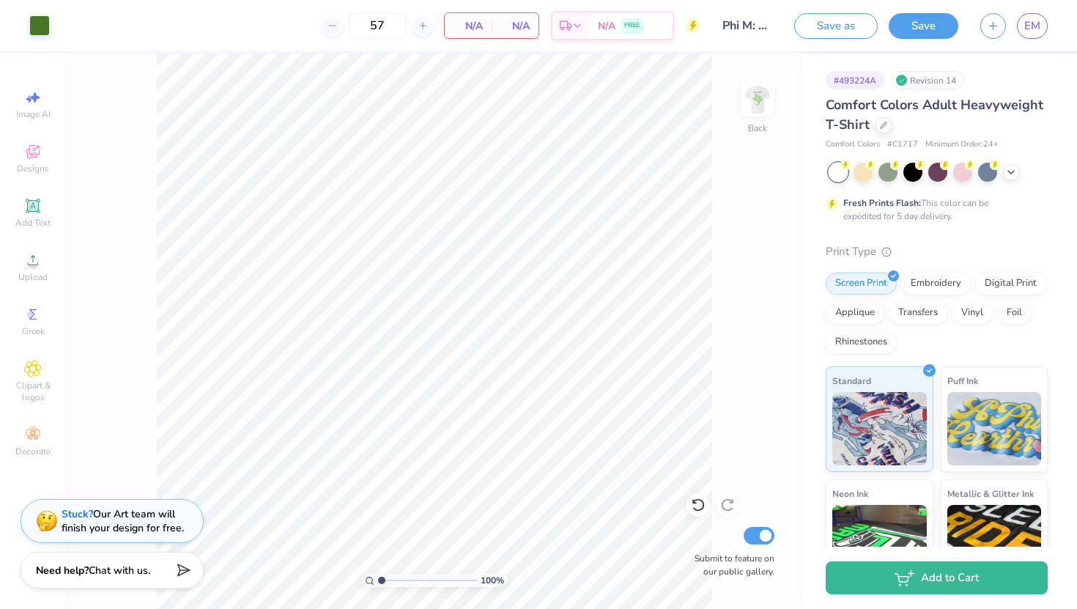
click at [756, 104] on img at bounding box center [757, 99] width 29 height 29
click at [847, 23] on button "Save as" at bounding box center [836, 26] width 84 height 26
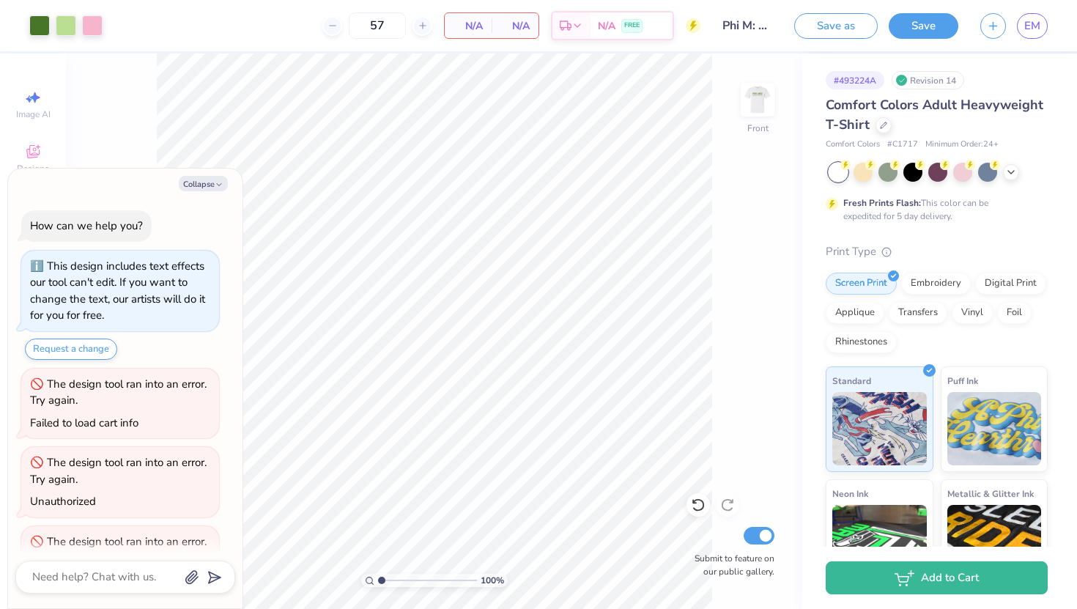
scroll to position [111, 0]
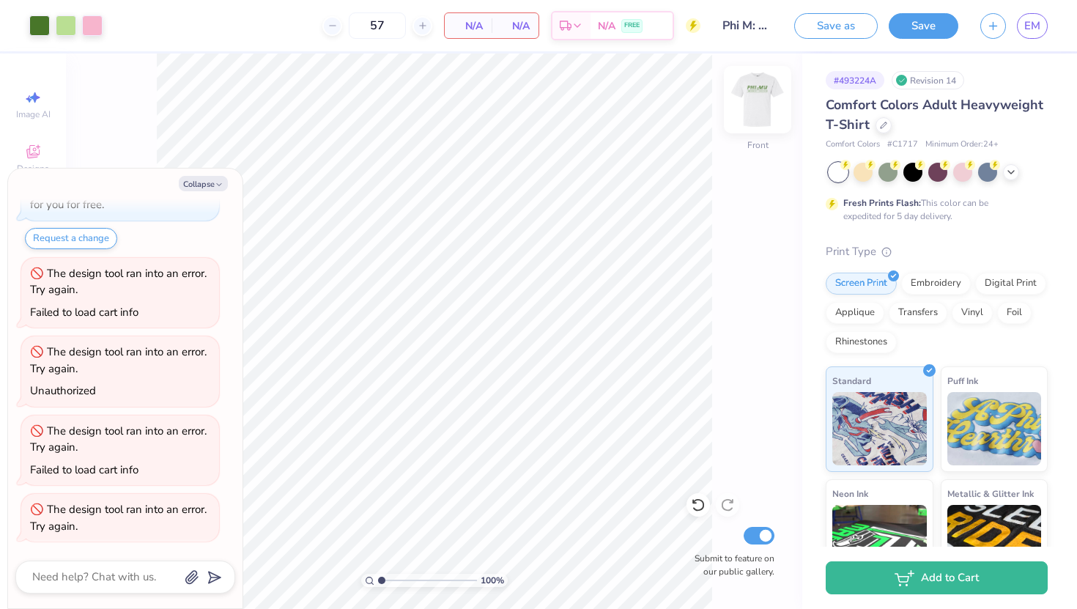
click at [761, 99] on img at bounding box center [757, 99] width 59 height 59
click at [497, 27] on div "N/A Total" at bounding box center [515, 25] width 47 height 25
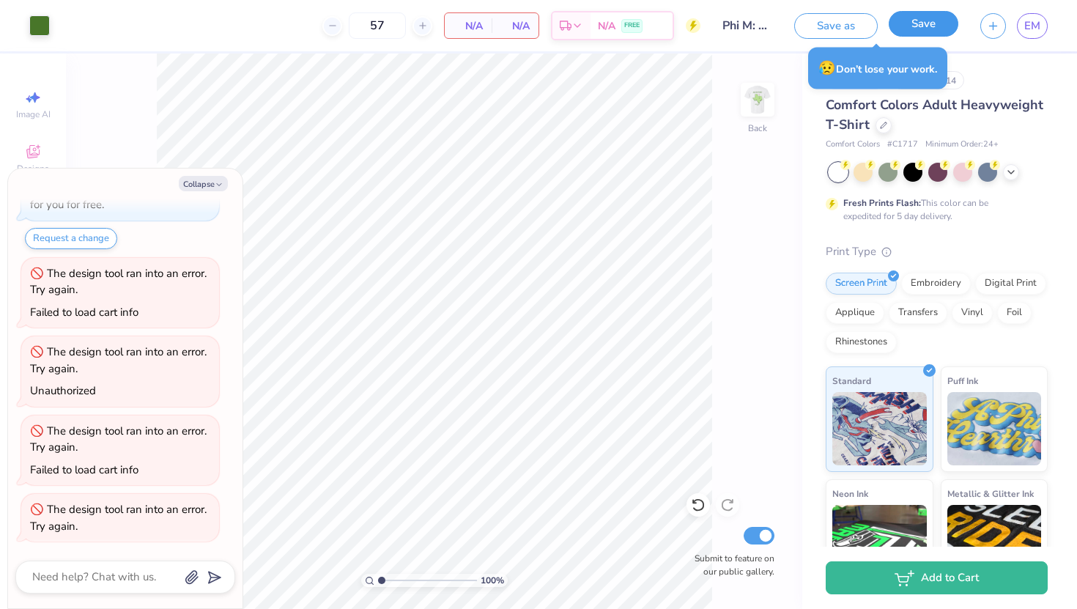
click at [928, 27] on button "Save" at bounding box center [924, 24] width 70 height 26
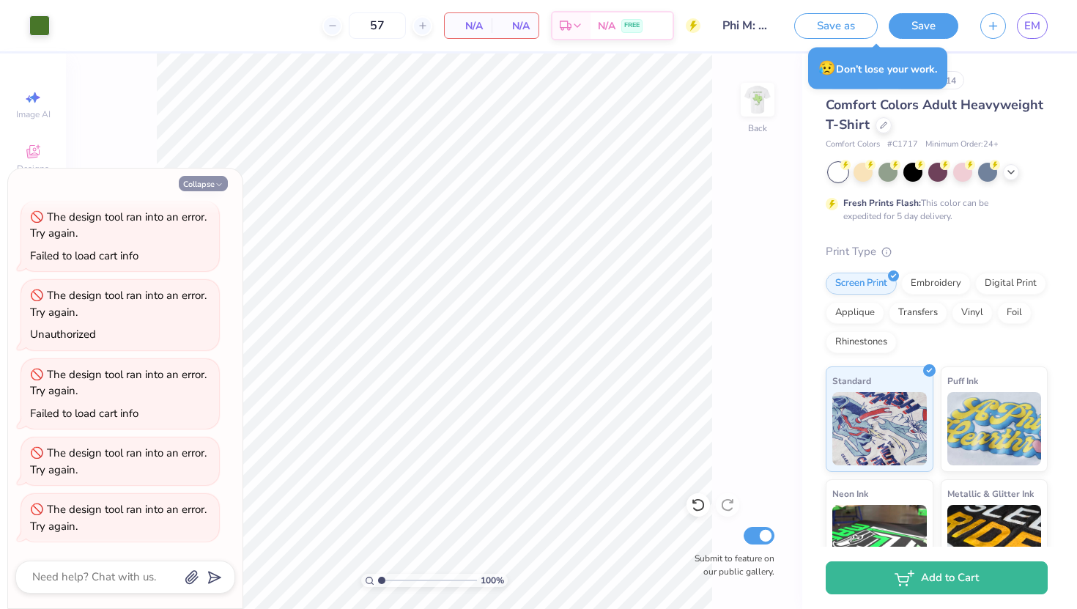
click at [204, 187] on button "Collapse" at bounding box center [203, 183] width 49 height 15
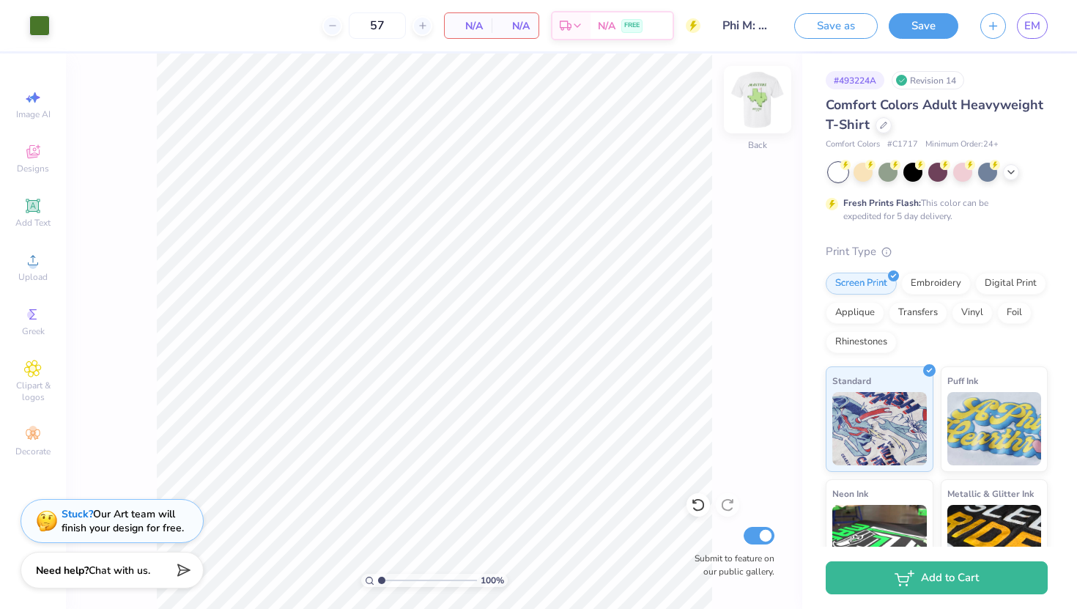
click at [754, 103] on img at bounding box center [757, 99] width 59 height 59
click at [913, 34] on button "Save" at bounding box center [924, 24] width 70 height 26
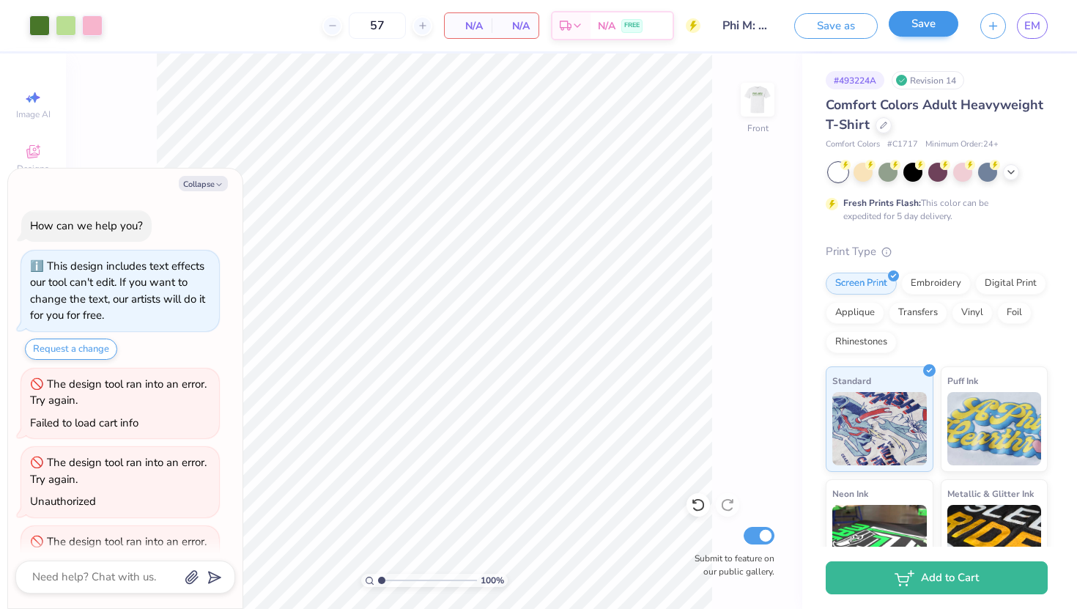
scroll to position [223, 0]
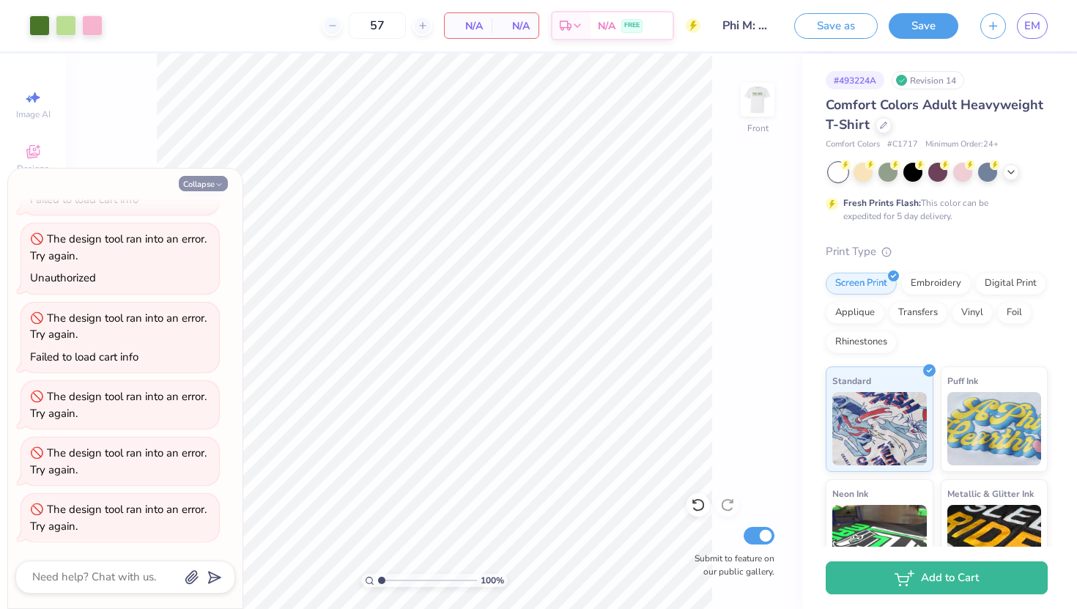
click at [218, 185] on polyline "button" at bounding box center [219, 185] width 4 height 2
type textarea "x"
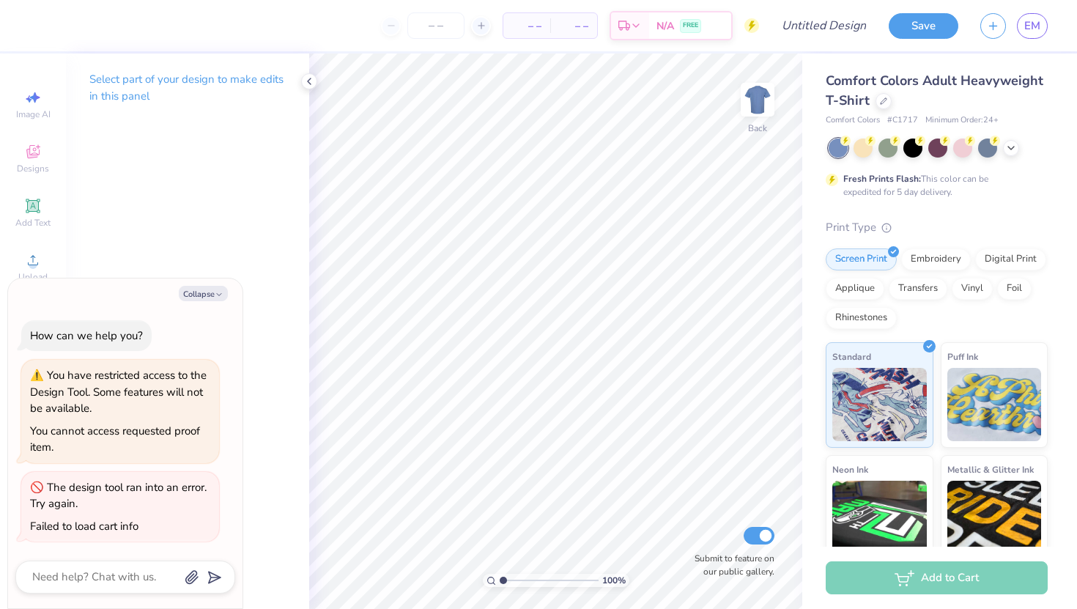
type textarea "x"
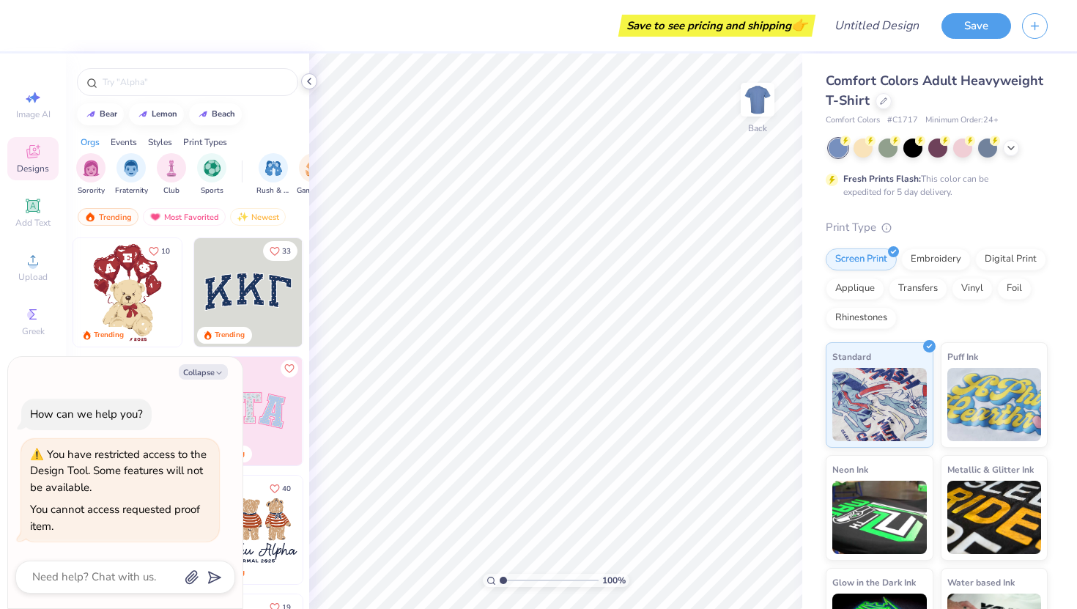
click at [314, 78] on icon at bounding box center [309, 81] width 12 height 12
type textarea "x"
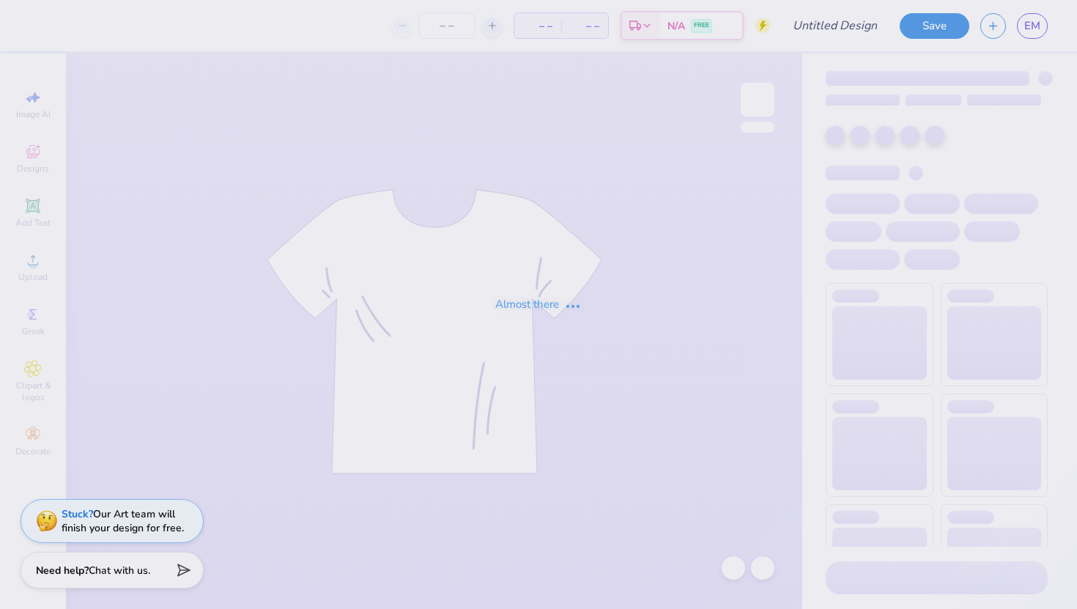
type input "Phi M: New Bid Day Shirt"
type input "57"
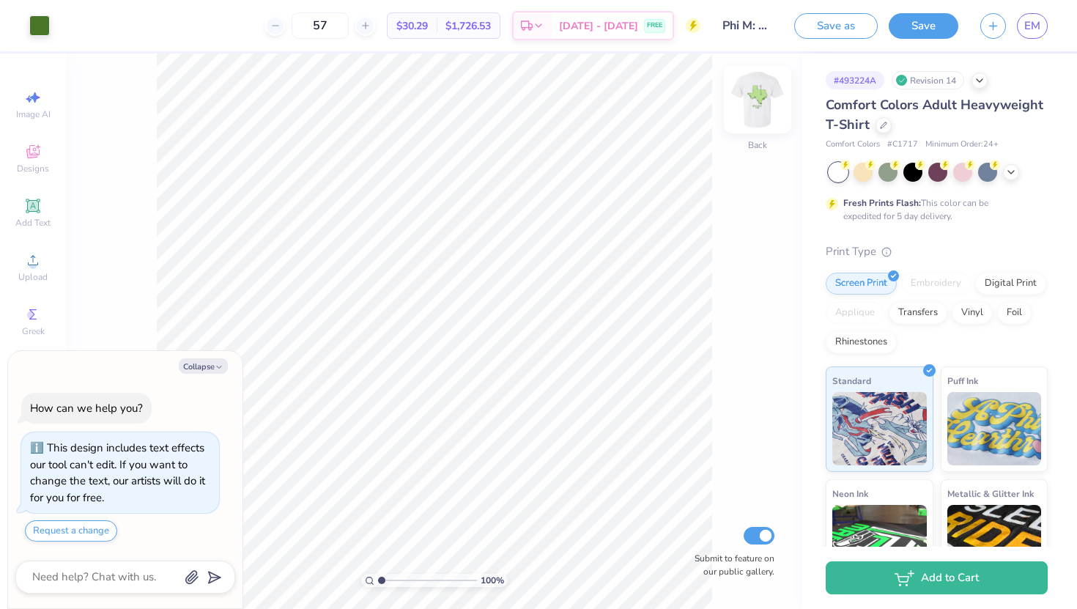
click at [750, 103] on img at bounding box center [757, 99] width 59 height 59
click at [192, 368] on button "Collapse" at bounding box center [203, 365] width 49 height 15
type textarea "x"
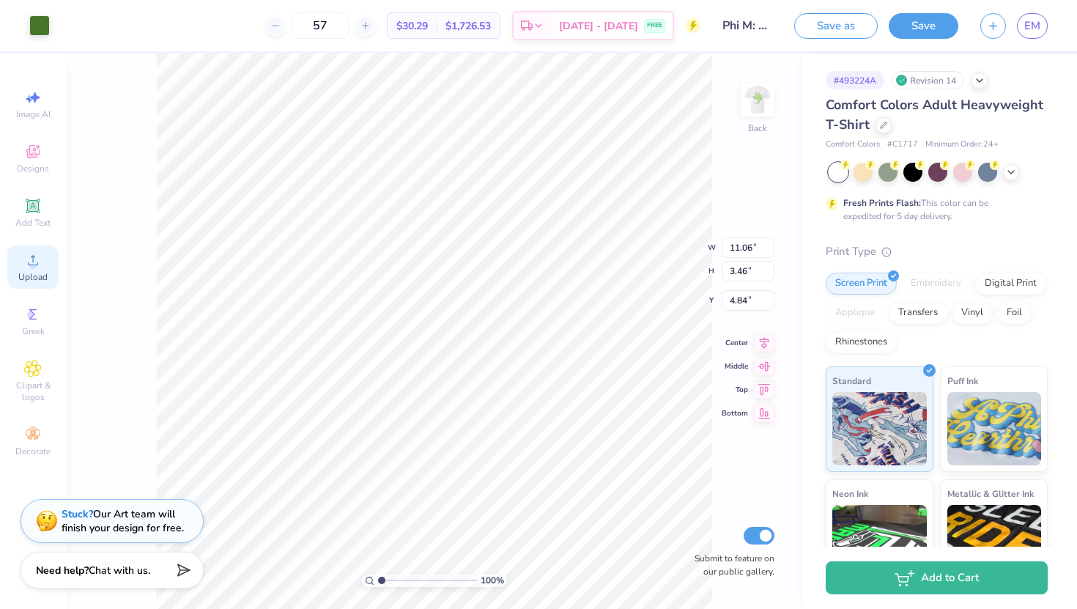
click at [38, 264] on icon at bounding box center [33, 260] width 18 height 18
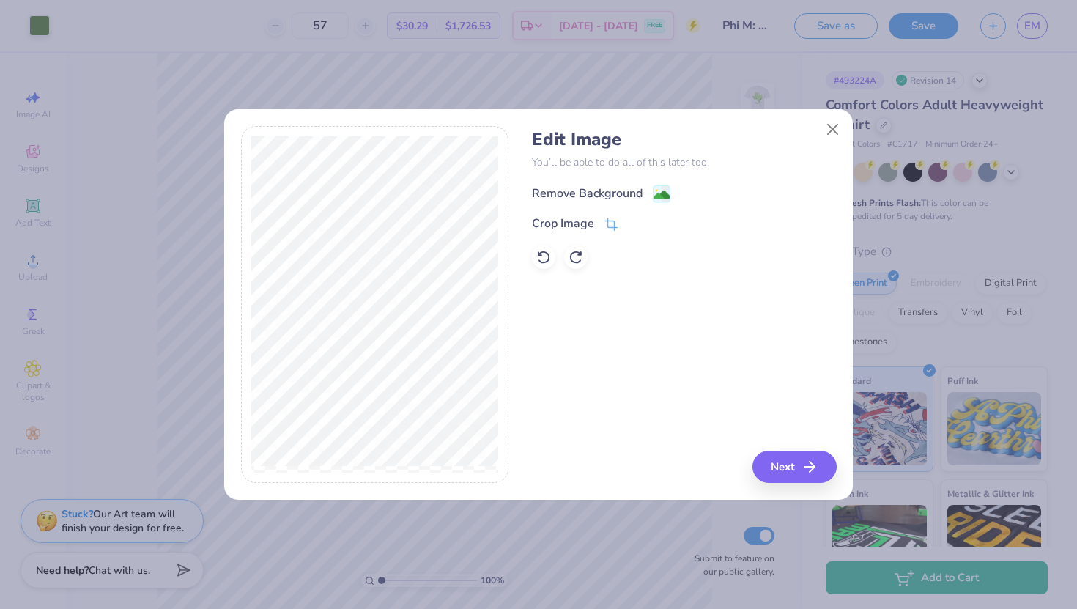
click at [628, 197] on div "Remove Background" at bounding box center [587, 194] width 111 height 18
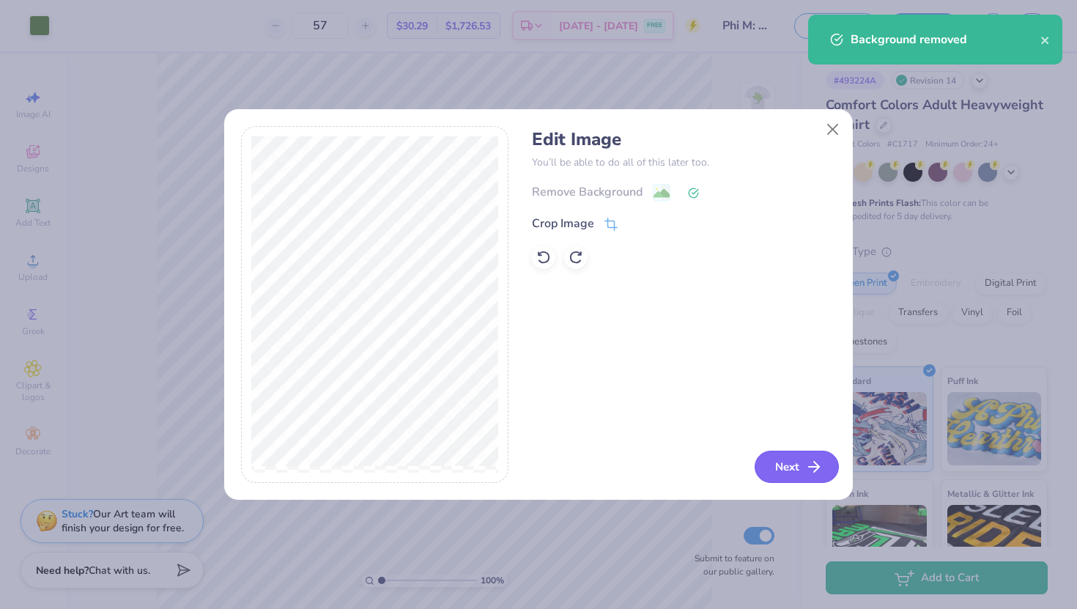
click at [770, 457] on button "Next" at bounding box center [797, 467] width 84 height 32
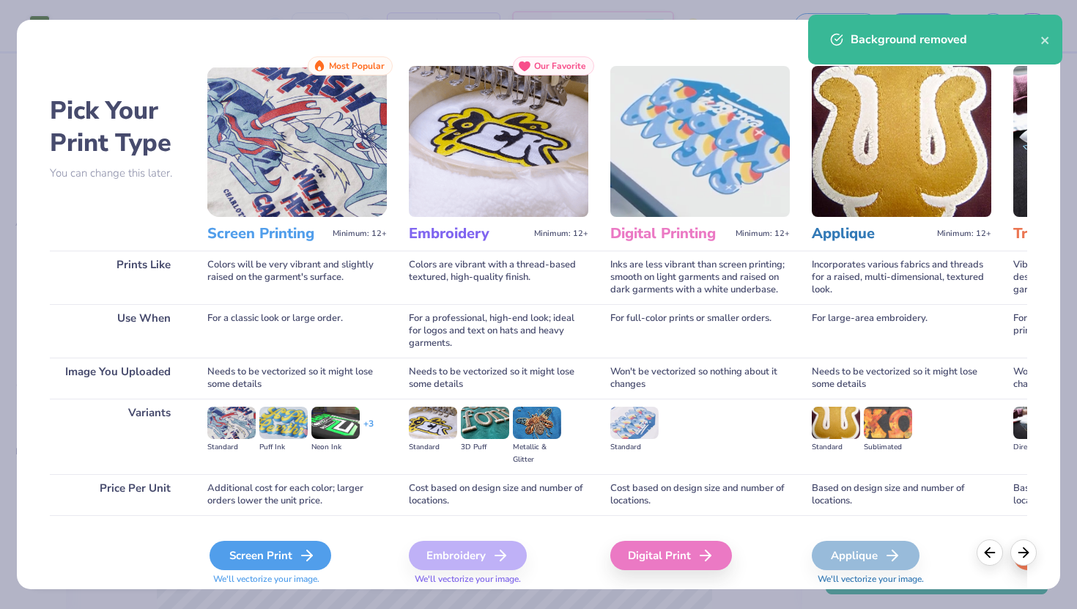
click at [277, 549] on div "Screen Print" at bounding box center [271, 555] width 122 height 29
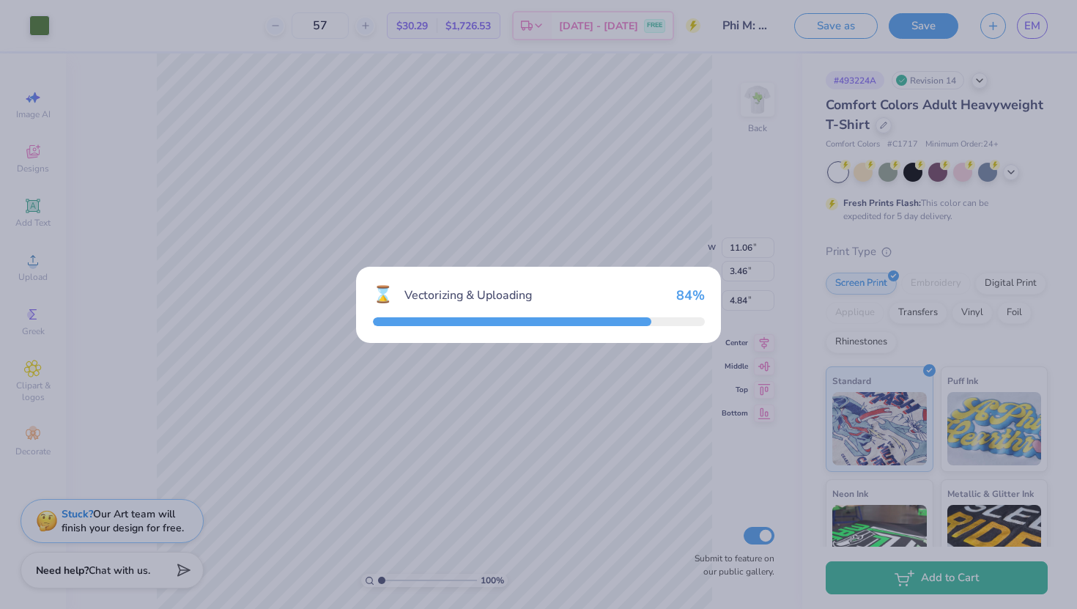
type input "14.17"
type input "3.42"
type input "10.79"
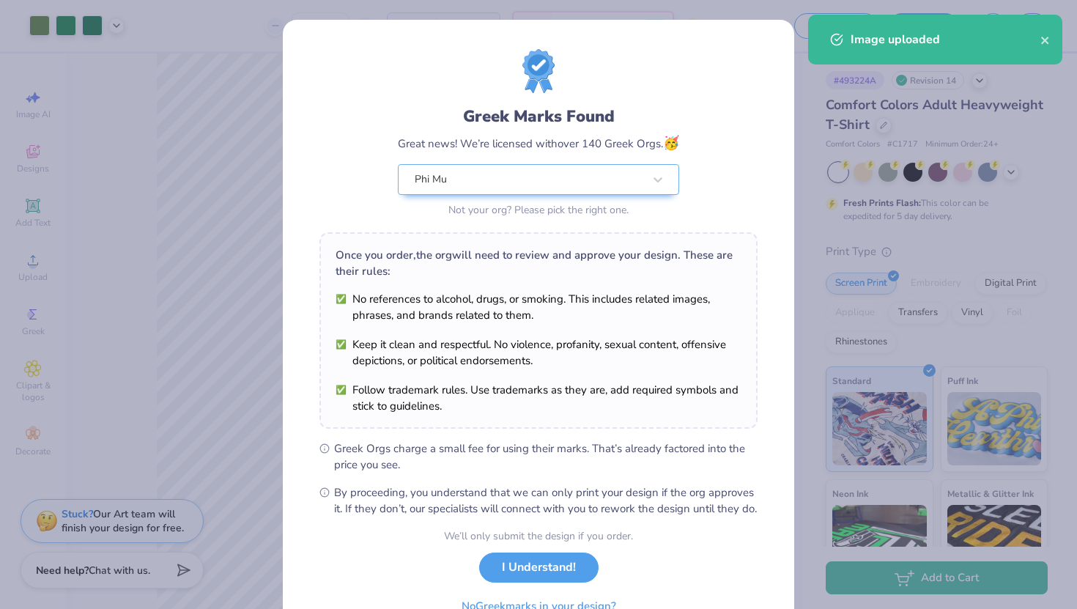
click at [541, 286] on body "Art colors 57 $33.28 Per Item $1,896.96 Total Est. Delivery Aug 28 - 31 FREE De…" at bounding box center [538, 304] width 1077 height 609
click at [552, 579] on button "I Understand!" at bounding box center [538, 564] width 119 height 30
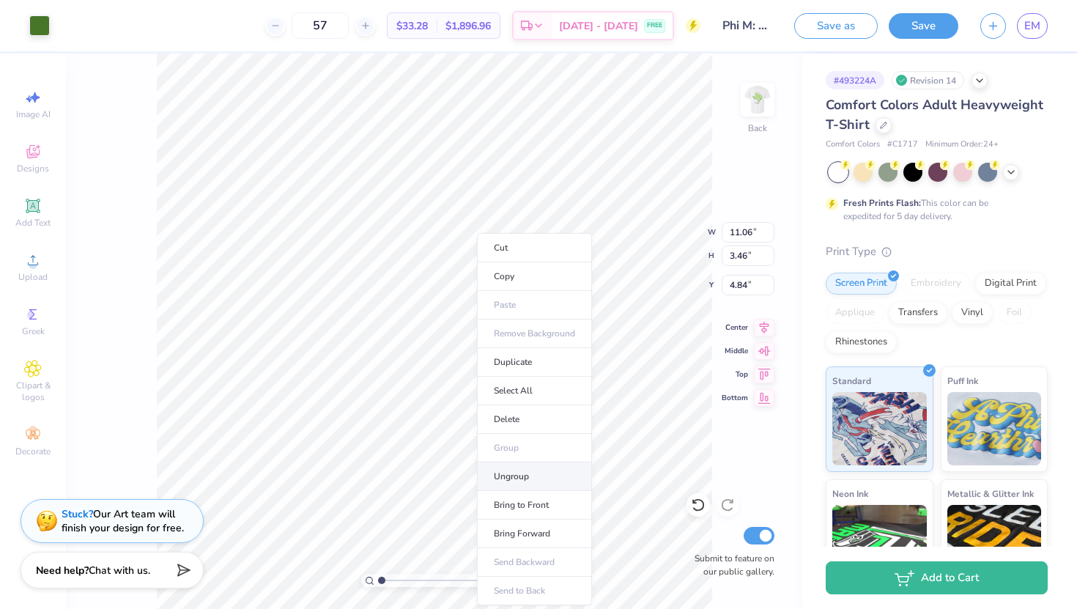
click at [505, 475] on li "Ungroup" at bounding box center [534, 476] width 115 height 29
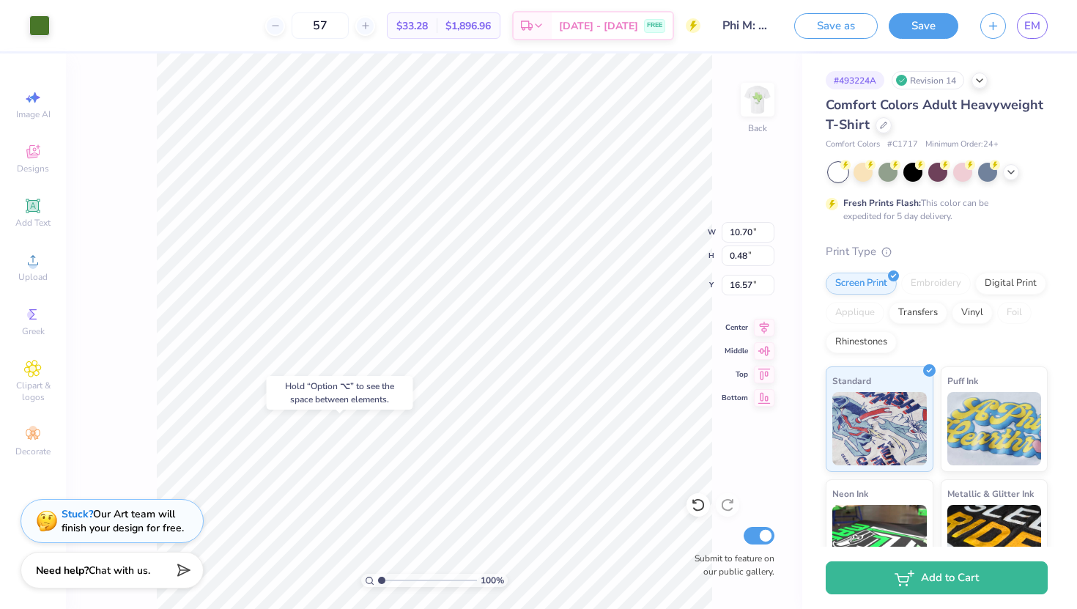
type input "16.57"
type input "14.17"
type input "3.42"
type input "10.79"
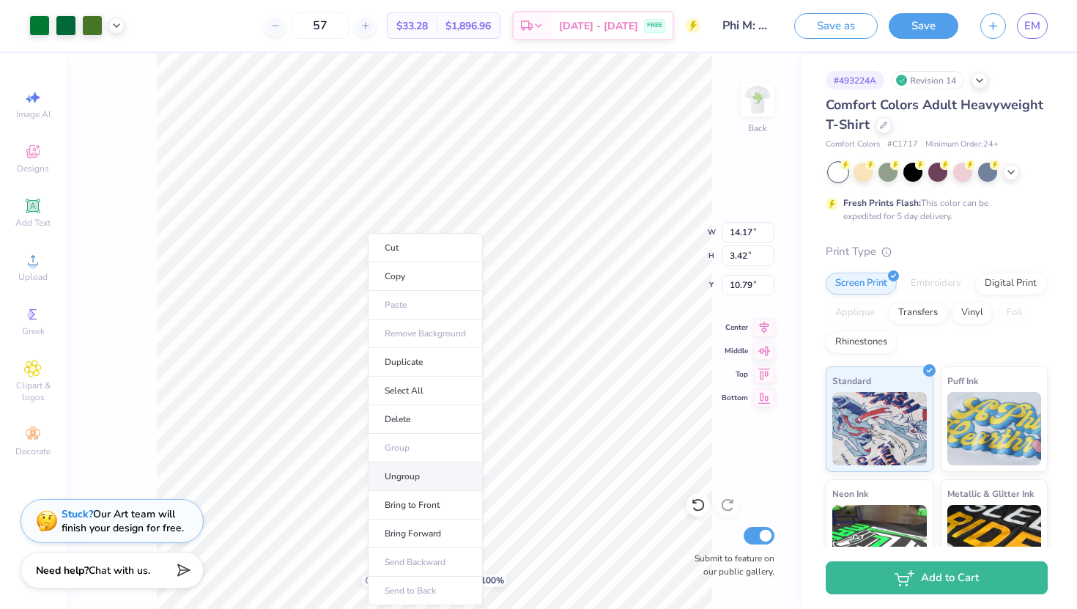
click at [415, 478] on li "Ungroup" at bounding box center [425, 476] width 115 height 29
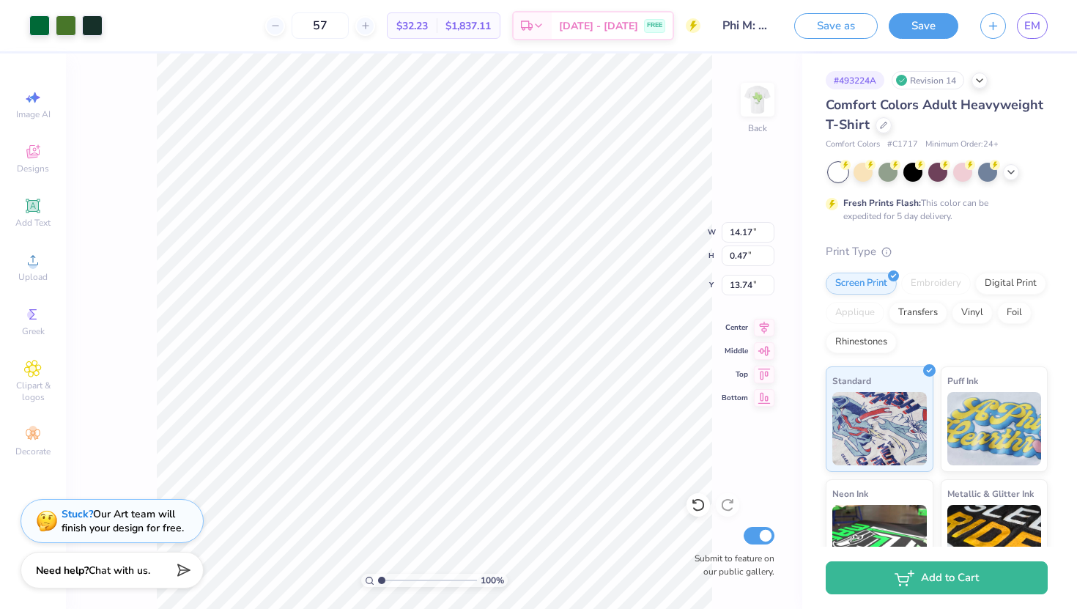
type input "12.02"
type input "0.40"
type input "7.51"
type input "10.97"
type input "0.37"
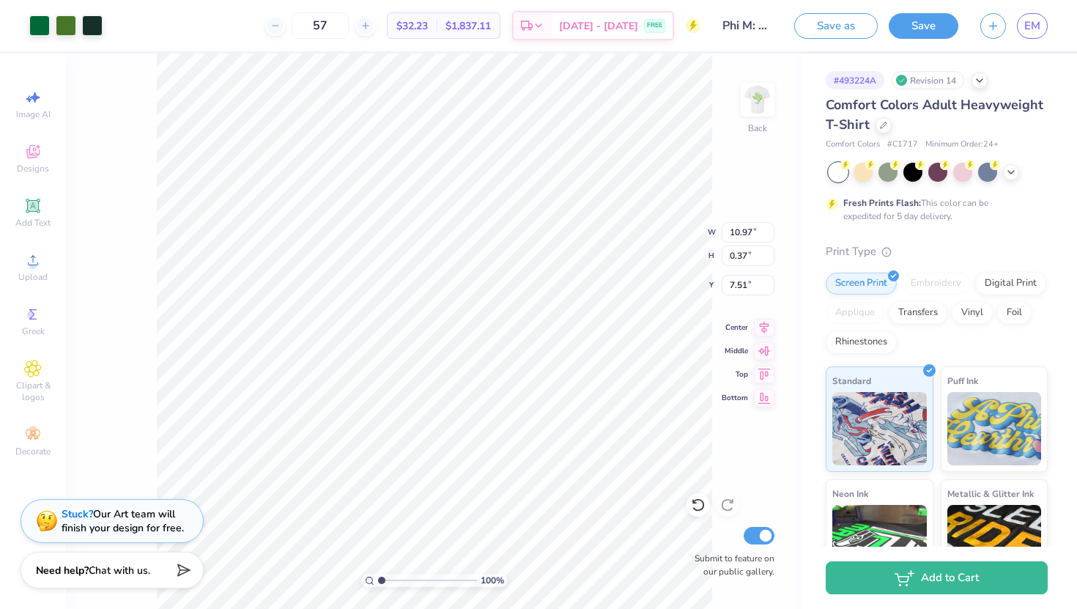
type input "7.52"
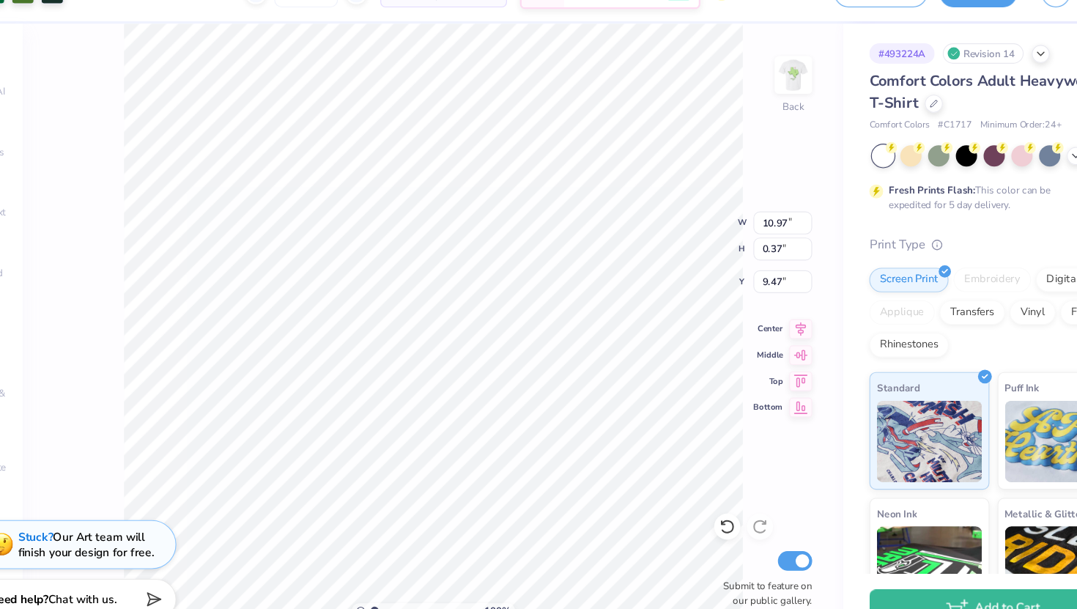
type input "9.47"
type input "7.52"
type input "0.27"
type input "0.37"
type input "7.51"
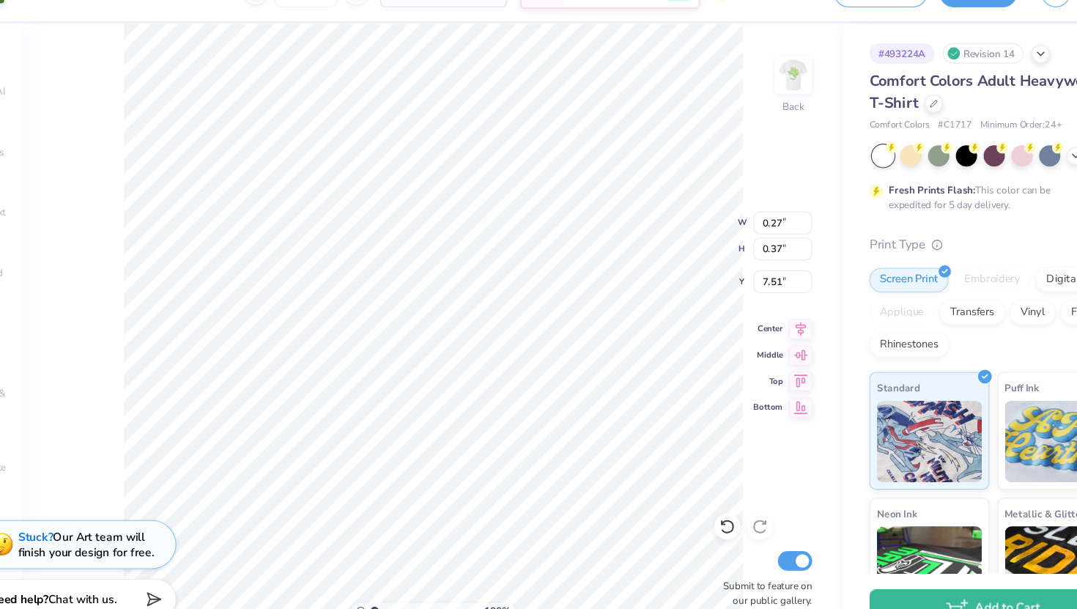
type input "0.24"
type input "0.33"
type input "7.55"
type input "0.27"
type input "0.38"
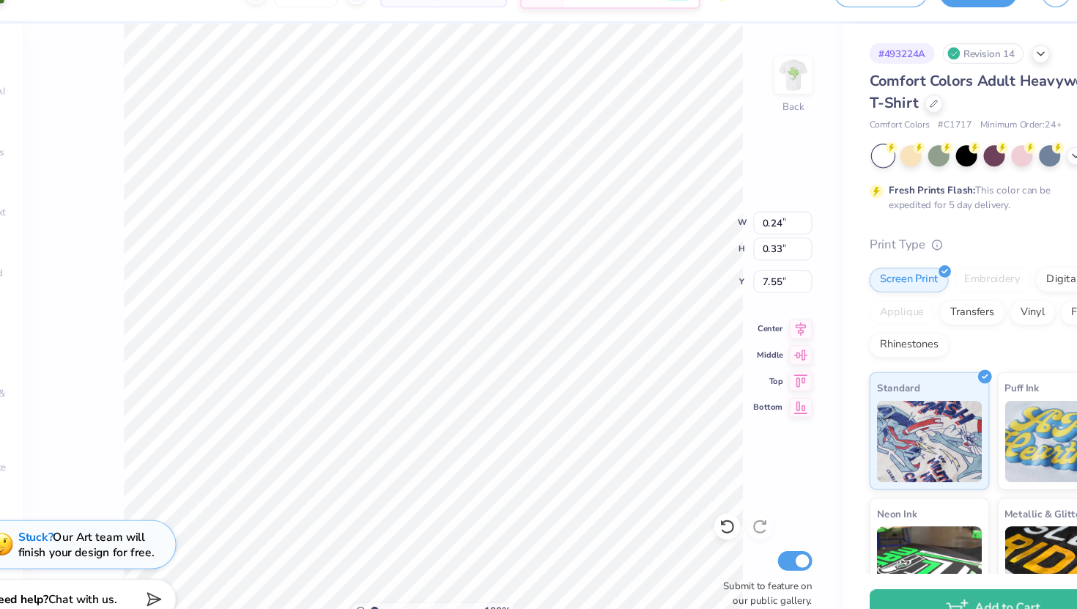
type input "7.51"
click at [642, 229] on div "100 % Back W 0.27 H 0.38 Y 7.51 Center Middle Top Bottom Submit to feature on o…" at bounding box center [434, 330] width 736 height 555
type input "0.26"
type input "0.36"
type input "7.53"
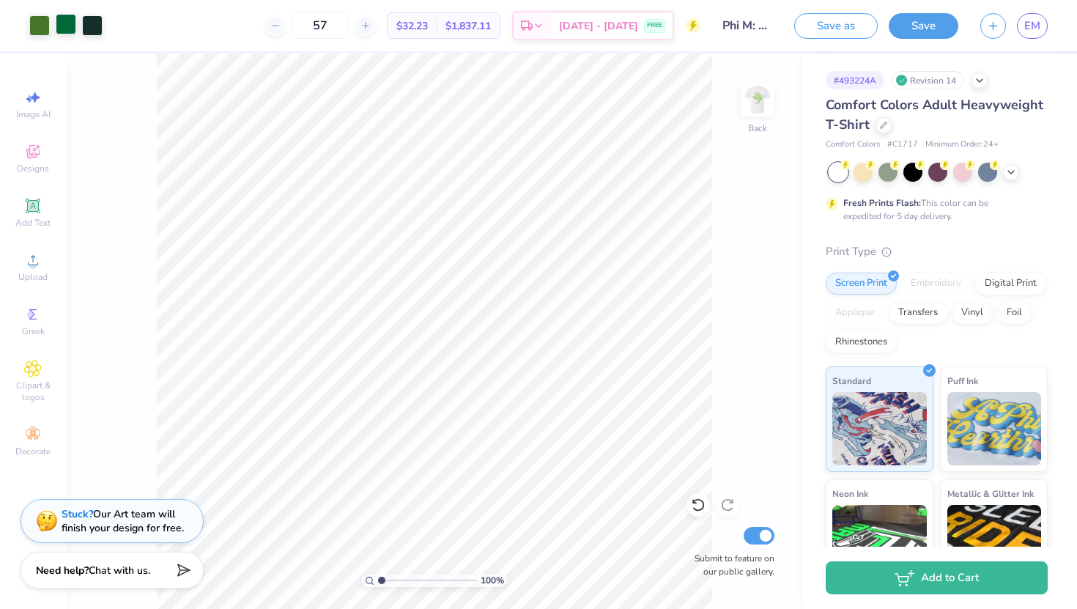
click at [65, 21] on div at bounding box center [66, 24] width 21 height 21
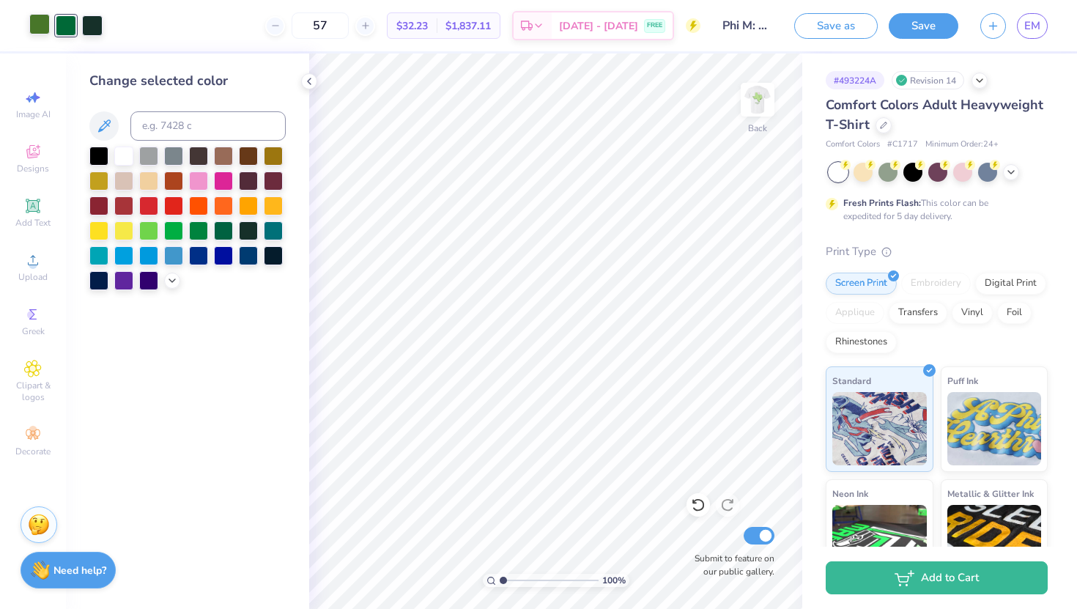
click at [33, 24] on div at bounding box center [39, 24] width 21 height 21
click at [66, 24] on div at bounding box center [66, 24] width 21 height 21
click at [171, 133] on input at bounding box center [207, 125] width 155 height 29
type input "365"
click at [149, 116] on input at bounding box center [207, 125] width 155 height 29
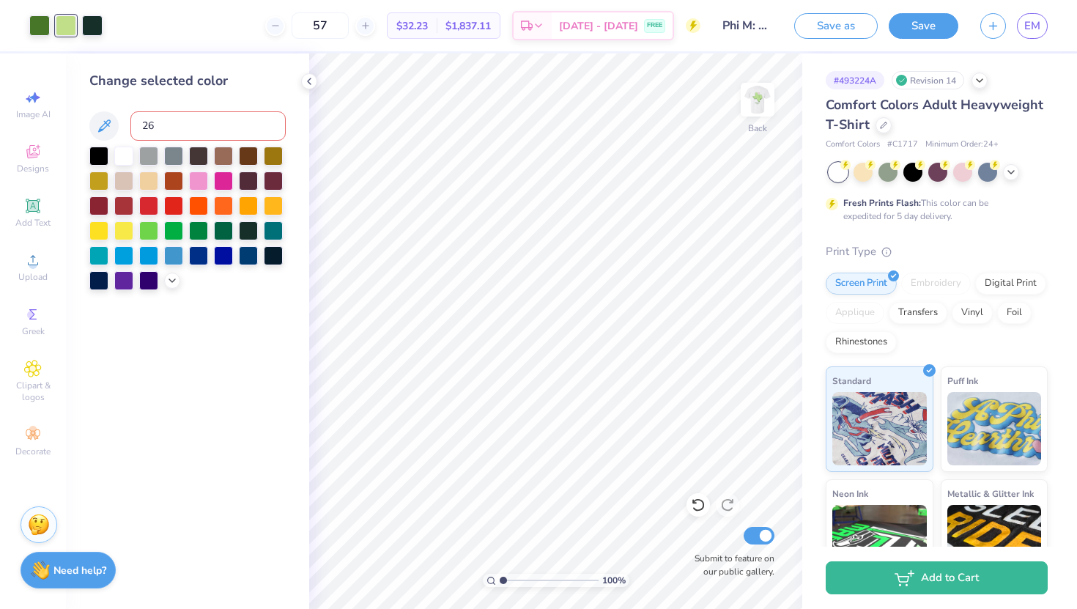
type input "2"
type input "364"
click at [71, 21] on div at bounding box center [66, 24] width 21 height 21
click at [149, 123] on input at bounding box center [207, 125] width 155 height 29
type input "364"
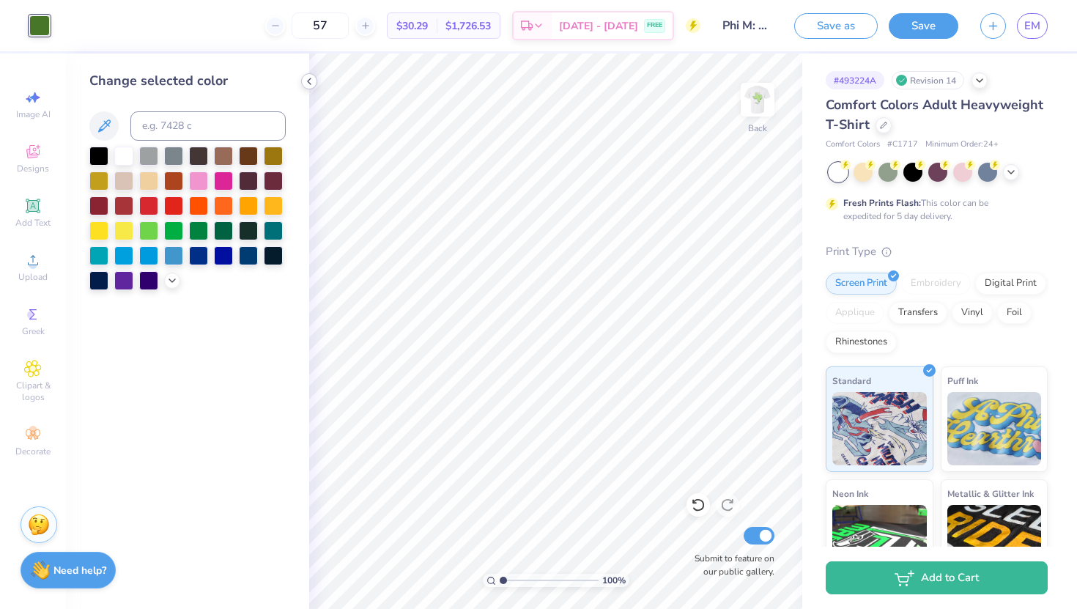
click at [308, 84] on icon at bounding box center [309, 81] width 12 height 12
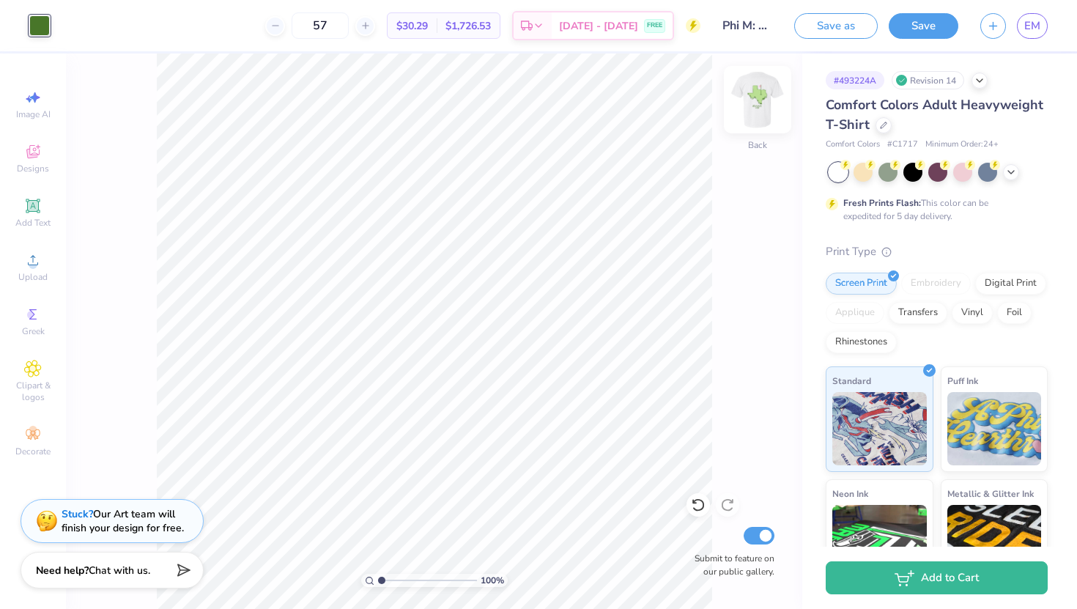
click at [757, 109] on img at bounding box center [757, 99] width 59 height 59
click at [27, 268] on icon at bounding box center [33, 260] width 18 height 18
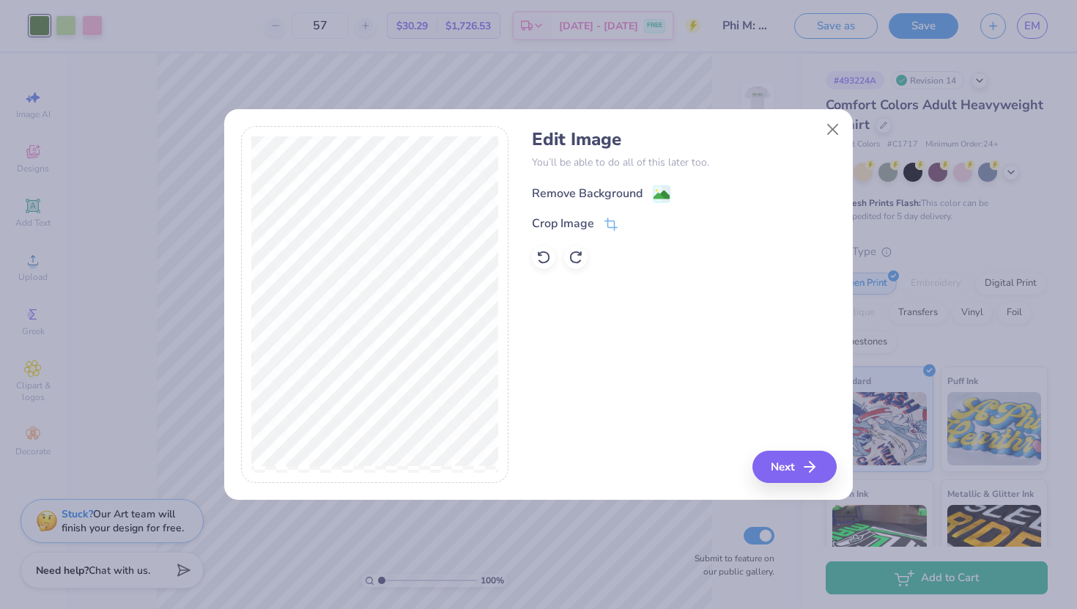
click at [586, 195] on div "Remove Background" at bounding box center [587, 194] width 111 height 18
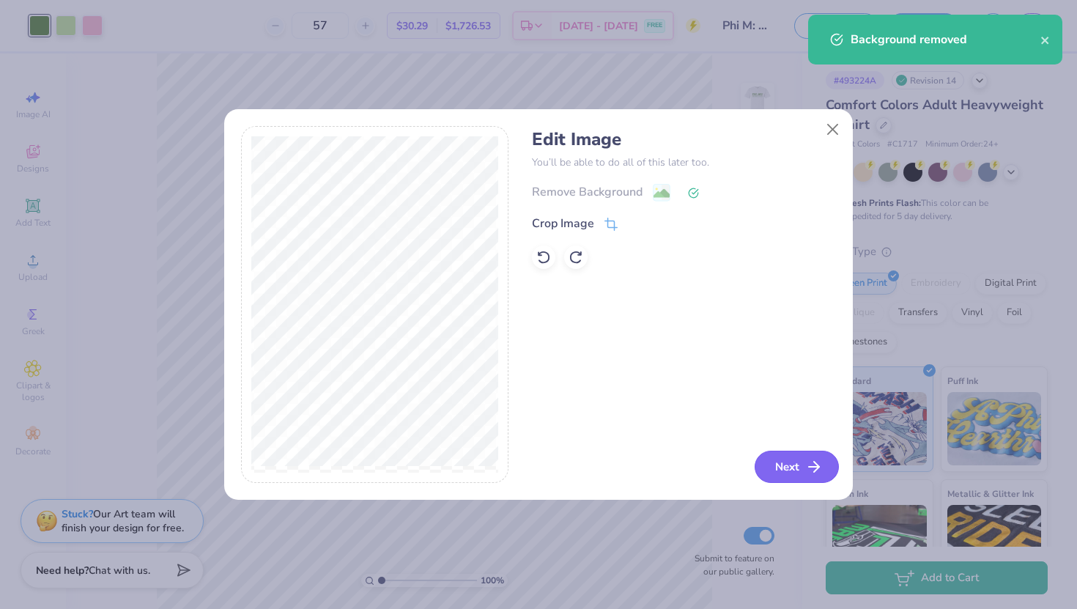
click at [792, 475] on button "Next" at bounding box center [797, 467] width 84 height 32
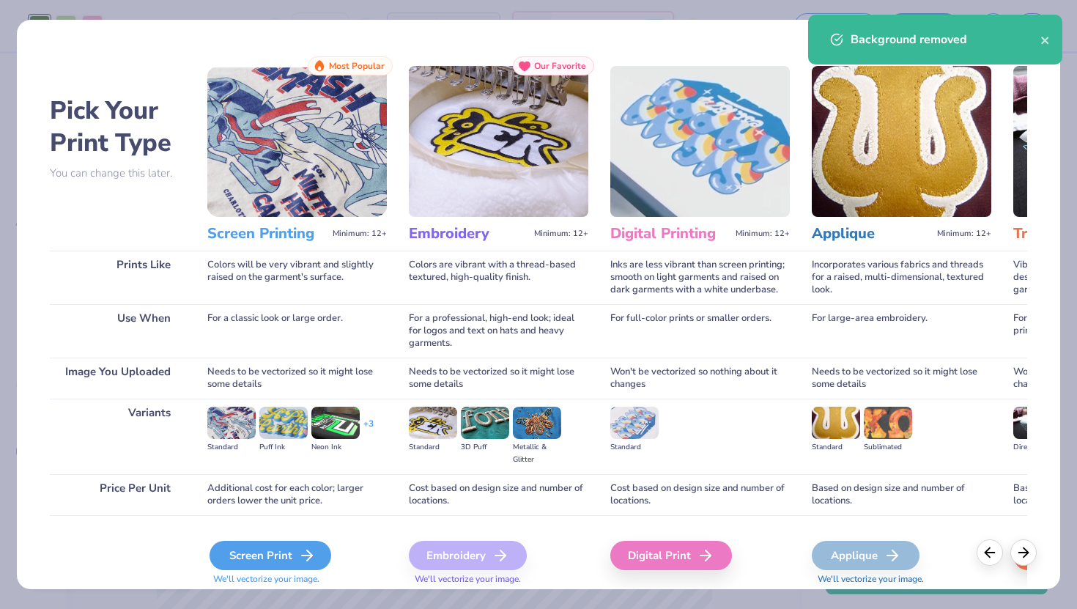
click at [232, 545] on div "Screen Print" at bounding box center [271, 555] width 122 height 29
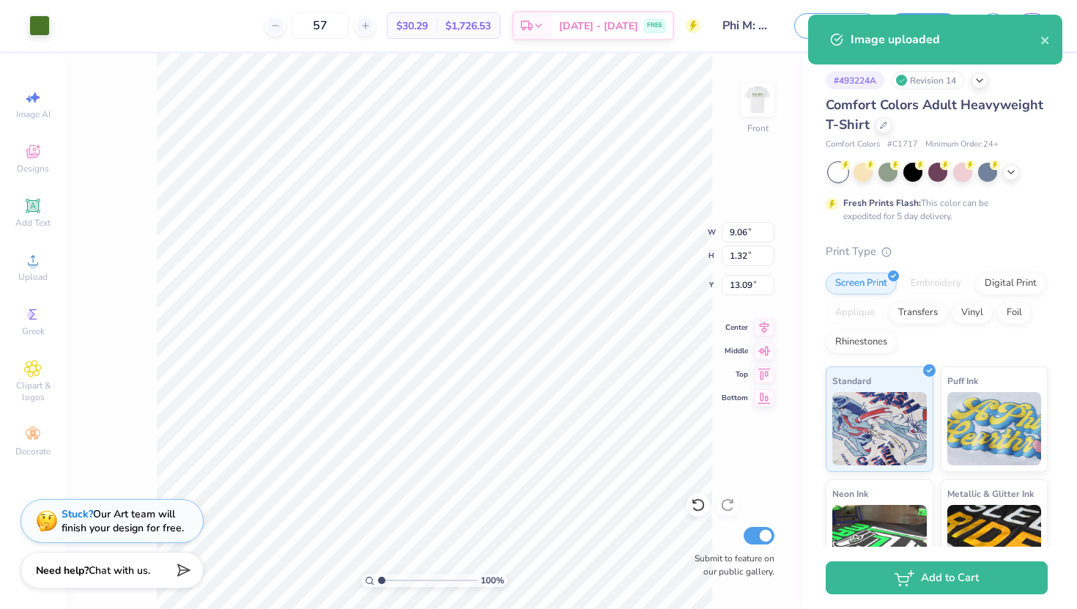
click at [411, 174] on body "Art colors 57 $30.29 Per Item $1,726.53 Total Est. Delivery Aug 28 - 31 FREE De…" at bounding box center [538, 304] width 1077 height 609
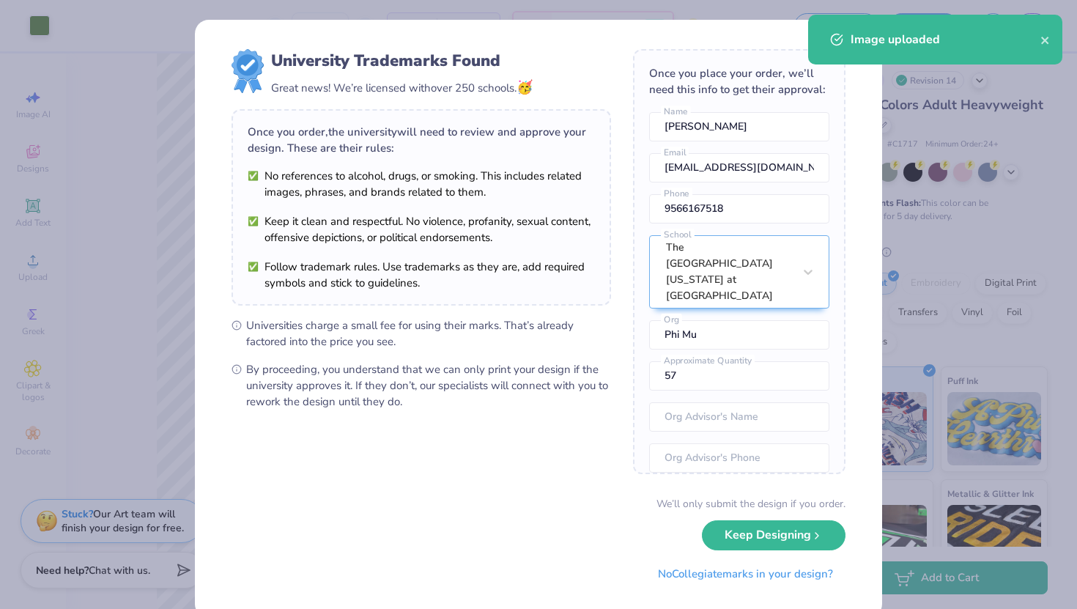
type input "4.21"
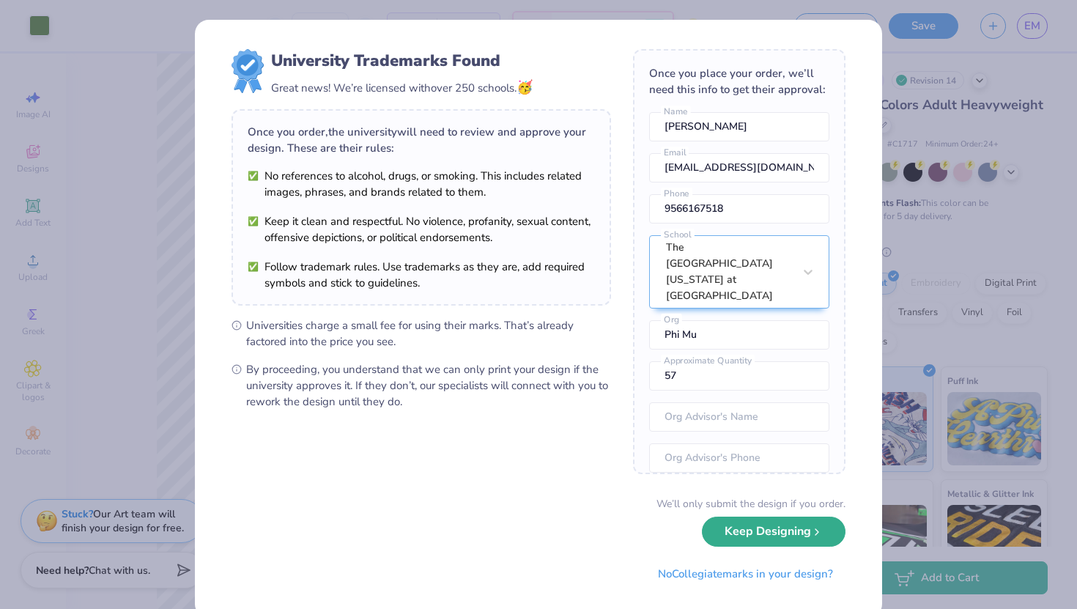
click at [735, 535] on button "Keep Designing" at bounding box center [774, 531] width 144 height 30
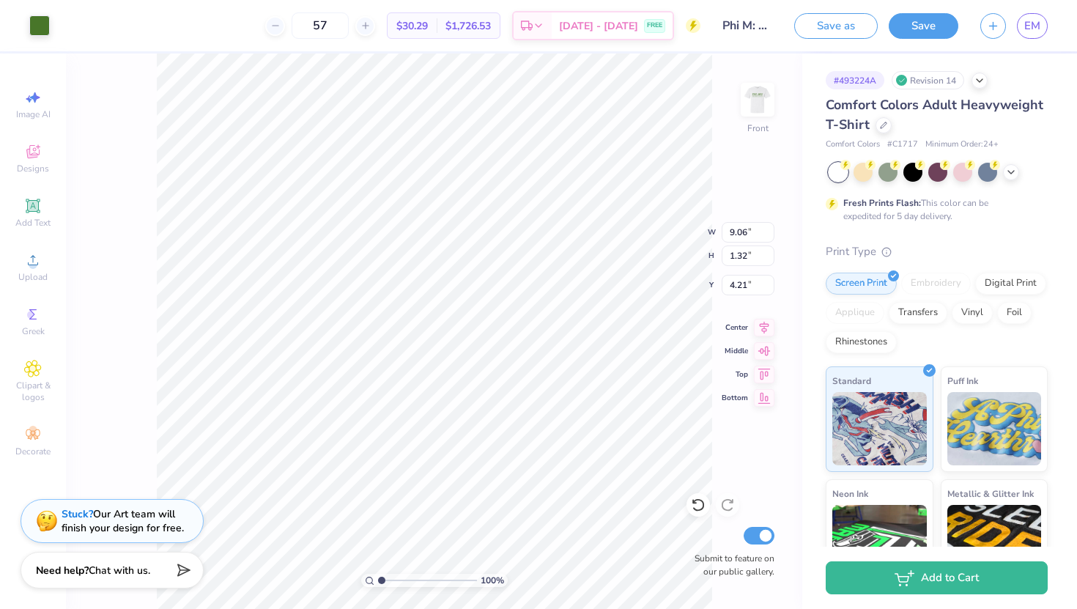
type input "10.05"
type input "12.43"
type input "6.94"
type input "9.06"
type input "1.32"
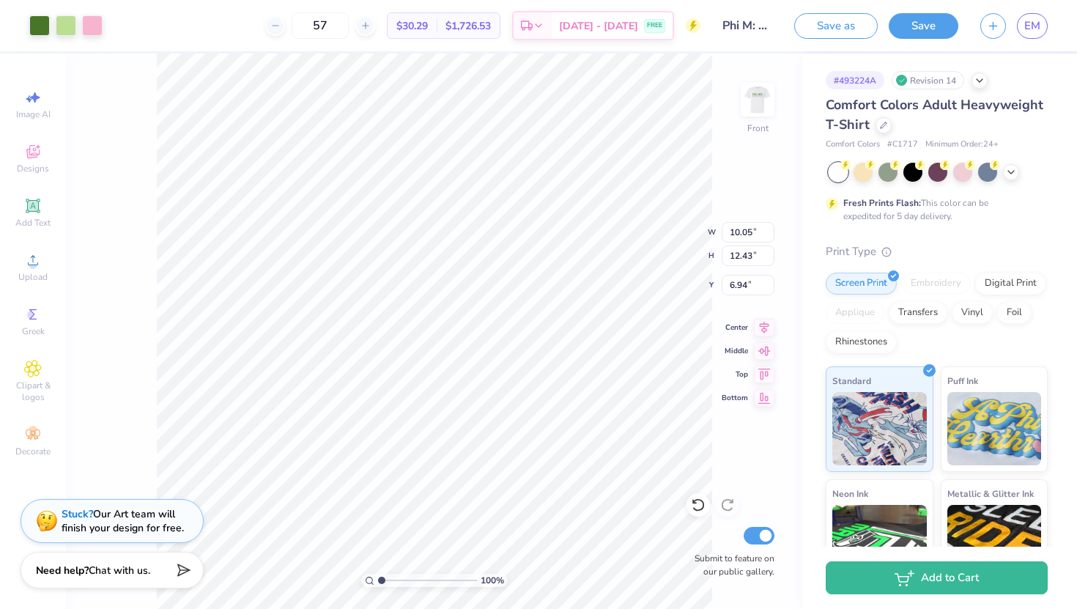
type input "4.21"
type input "10.49"
type input "1.52"
type input "4.50"
type input "10.05"
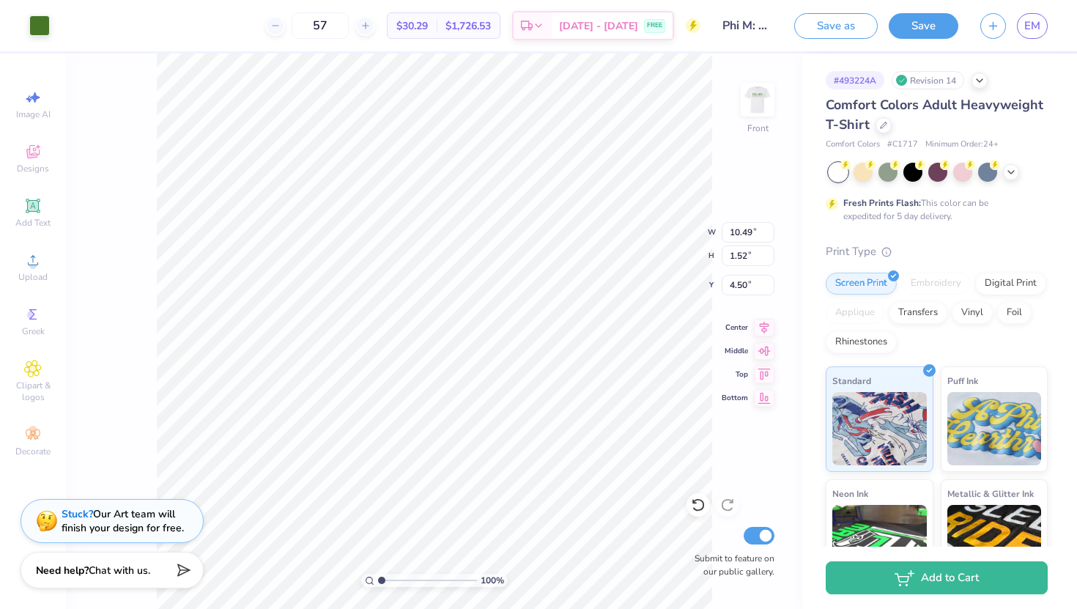
type input "12.43"
type input "7.54"
type input "10.49"
type input "1.52"
type input "4.92"
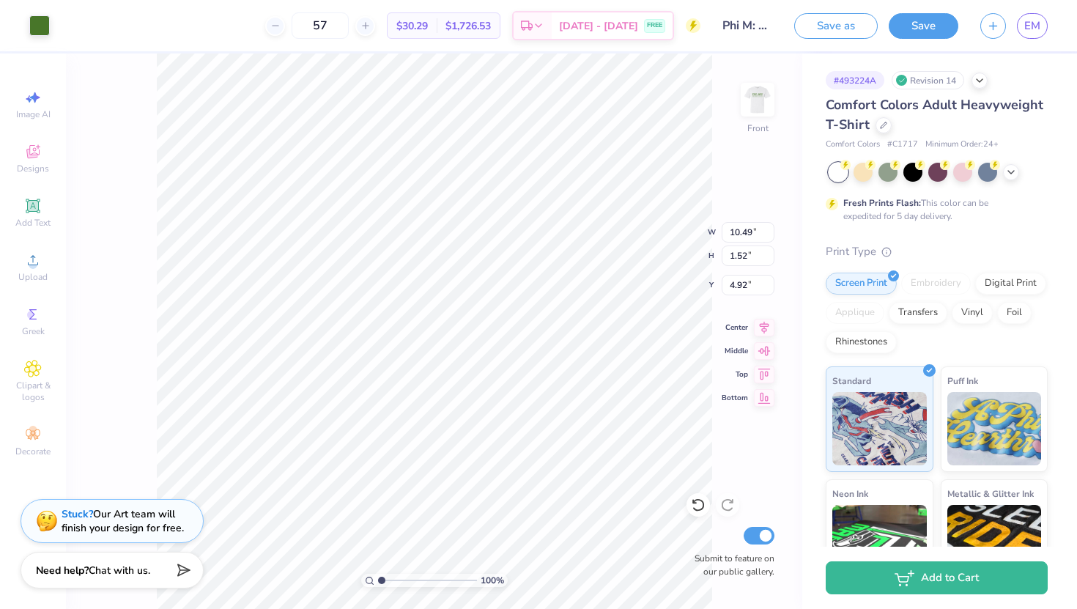
type input "10.17"
type input "1.48"
type input "4.93"
type input "5.09"
click at [749, 110] on img at bounding box center [757, 99] width 59 height 59
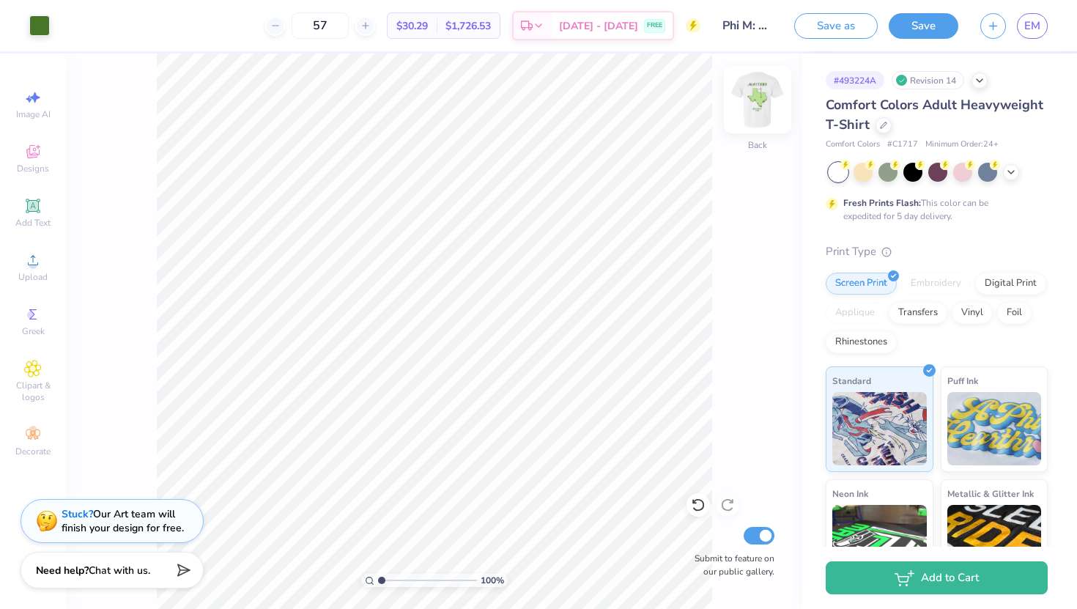
click at [749, 109] on img at bounding box center [757, 99] width 59 height 59
click at [743, 97] on img at bounding box center [757, 99] width 59 height 59
type input "4.24"
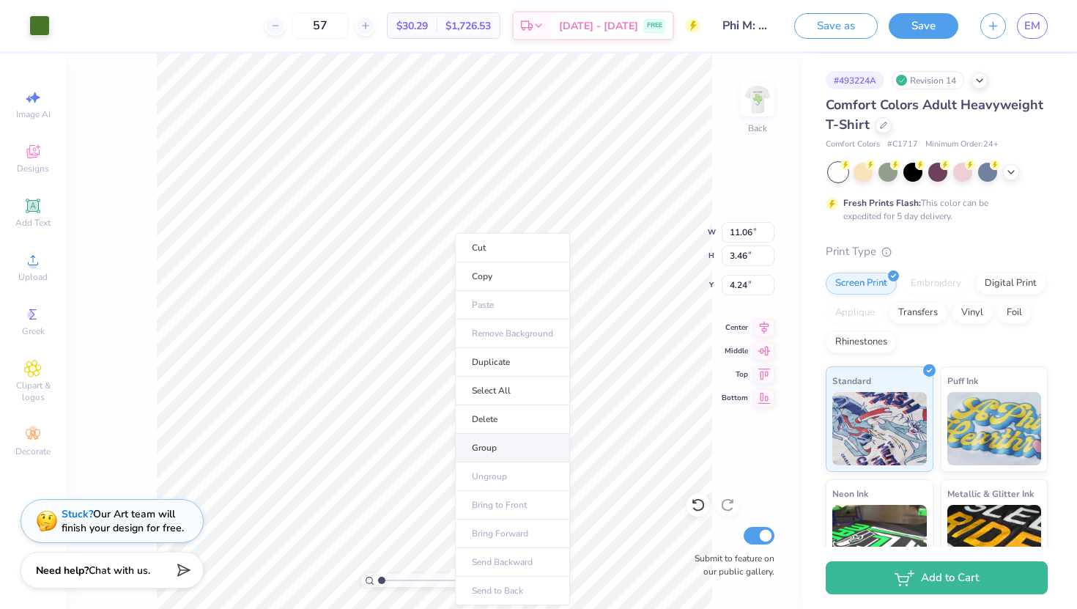
click at [482, 442] on li "Group" at bounding box center [512, 448] width 115 height 29
type input "4.12"
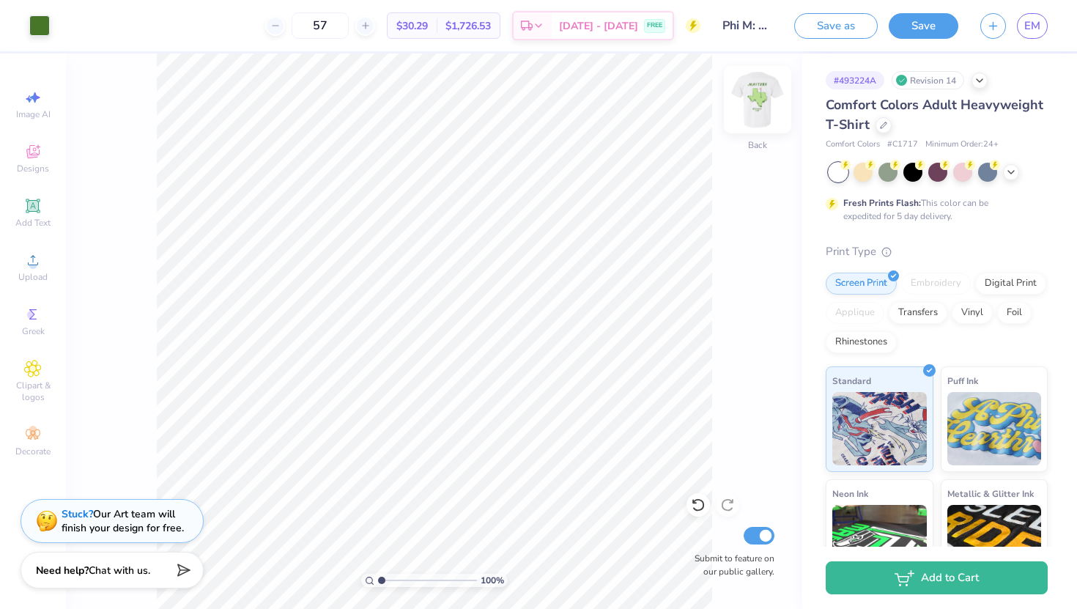
click at [774, 110] on img at bounding box center [757, 99] width 59 height 59
type input "5.25"
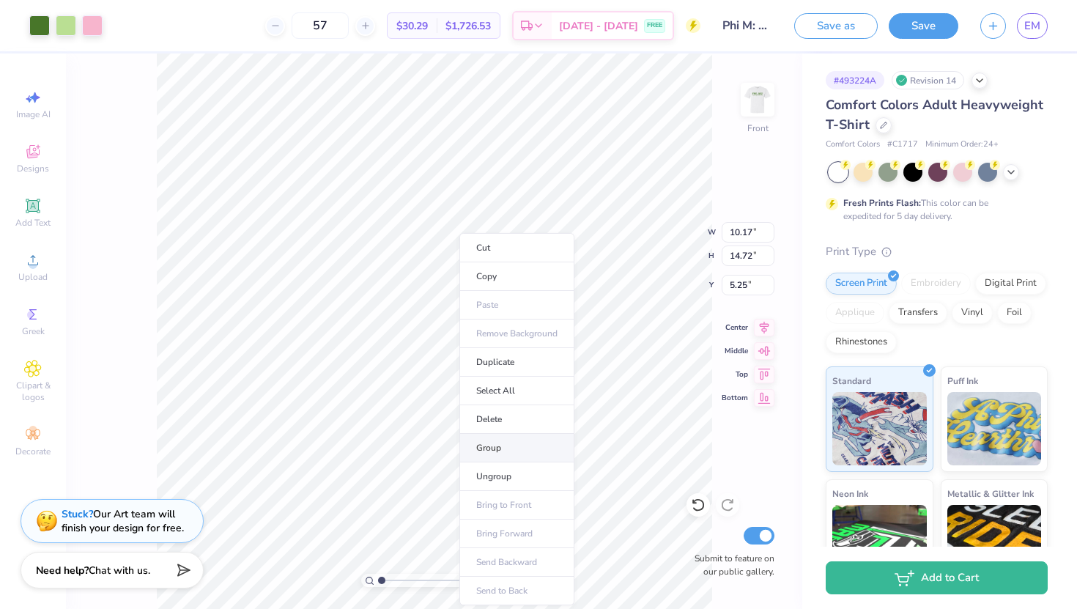
click at [508, 442] on li "Group" at bounding box center [516, 448] width 115 height 29
click at [741, 101] on div at bounding box center [757, 99] width 67 height 67
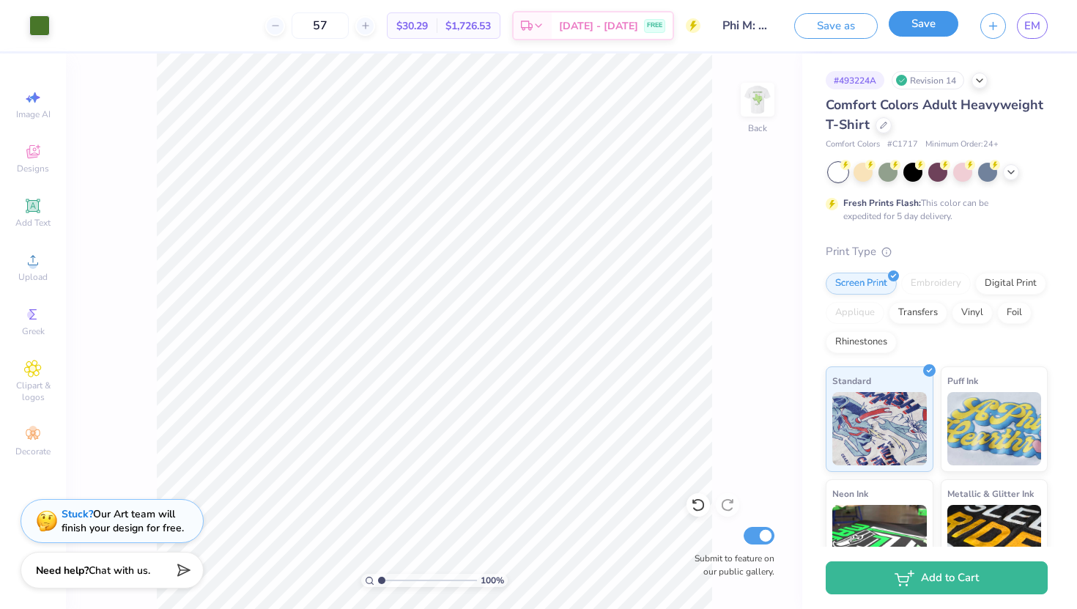
click at [908, 18] on button "Save" at bounding box center [924, 24] width 70 height 26
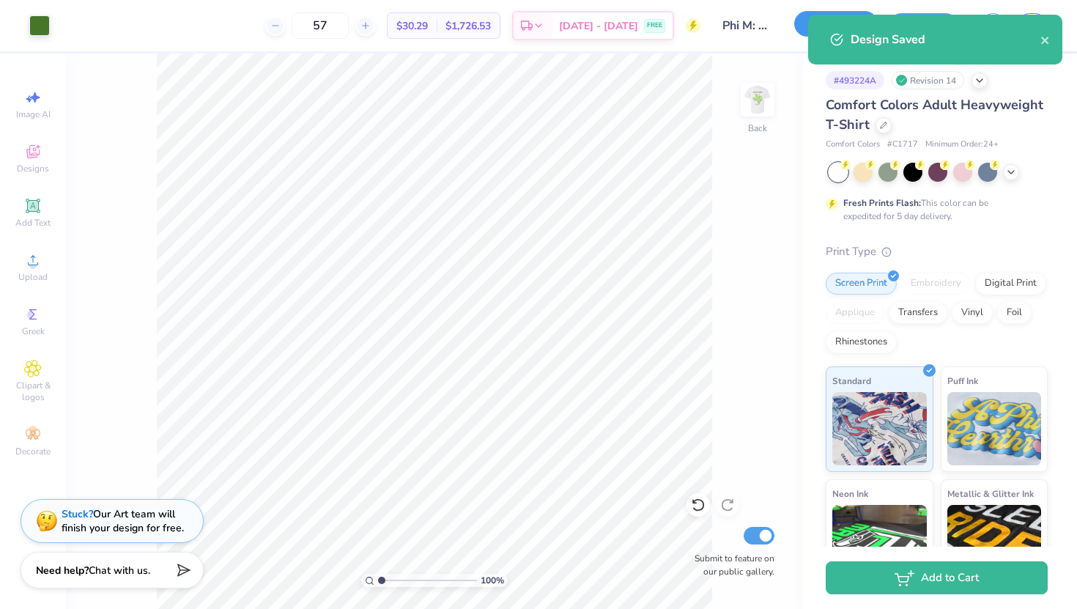
click at [794, 26] on button "Save as" at bounding box center [836, 24] width 84 height 26
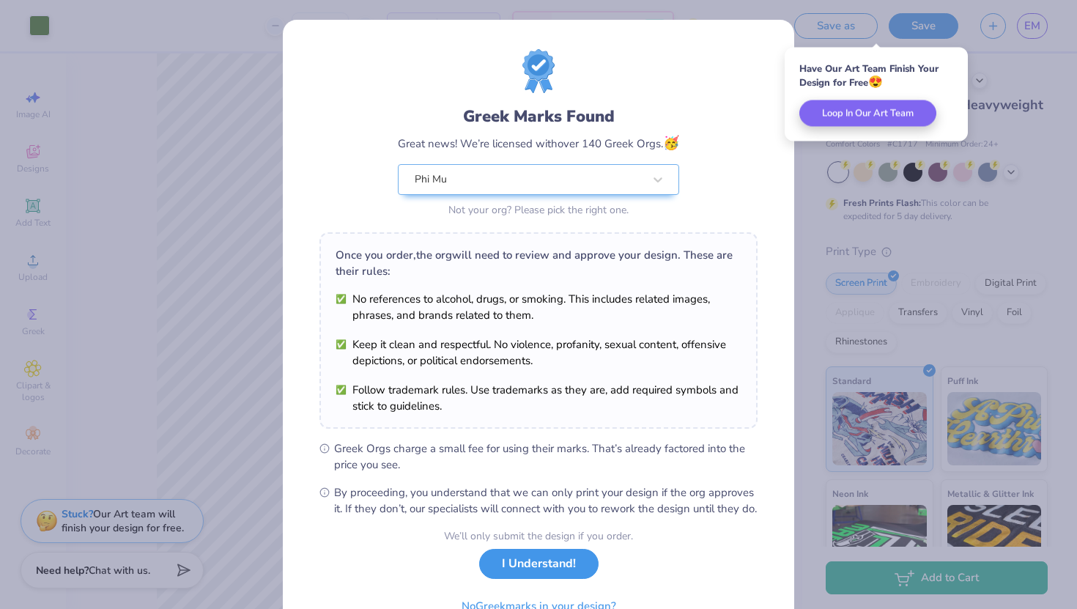
click at [528, 576] on button "I Understand!" at bounding box center [538, 564] width 119 height 30
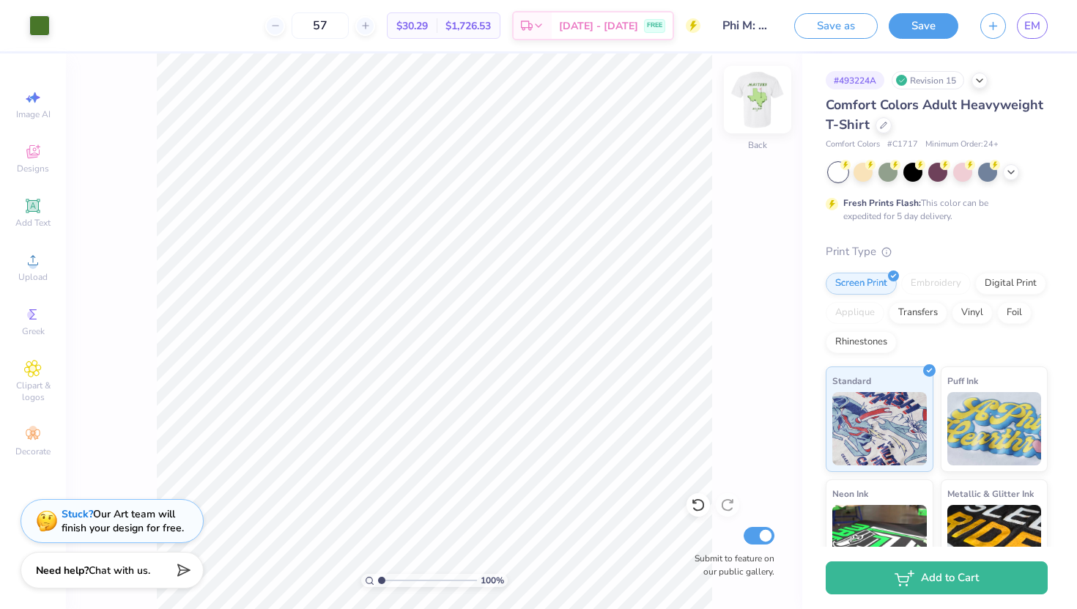
click at [749, 98] on img at bounding box center [757, 99] width 59 height 59
click at [749, 99] on img at bounding box center [757, 99] width 59 height 59
click at [750, 100] on img at bounding box center [757, 99] width 59 height 59
click at [761, 100] on img at bounding box center [757, 99] width 59 height 59
click at [766, 105] on img at bounding box center [757, 99] width 59 height 59
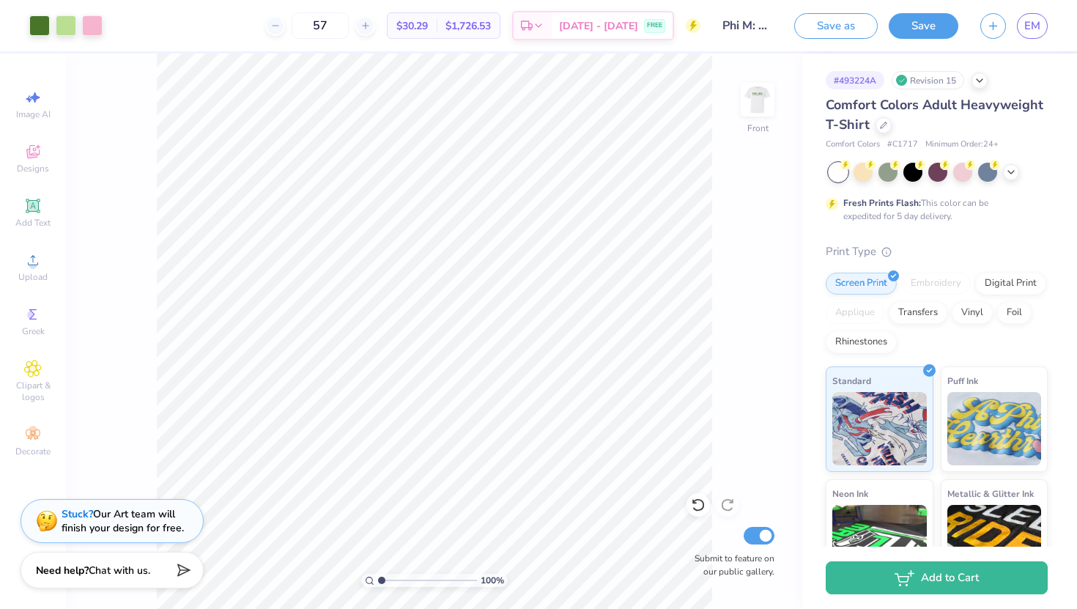
click at [766, 105] on img at bounding box center [757, 99] width 29 height 29
